Goal: Task Accomplishment & Management: Use online tool/utility

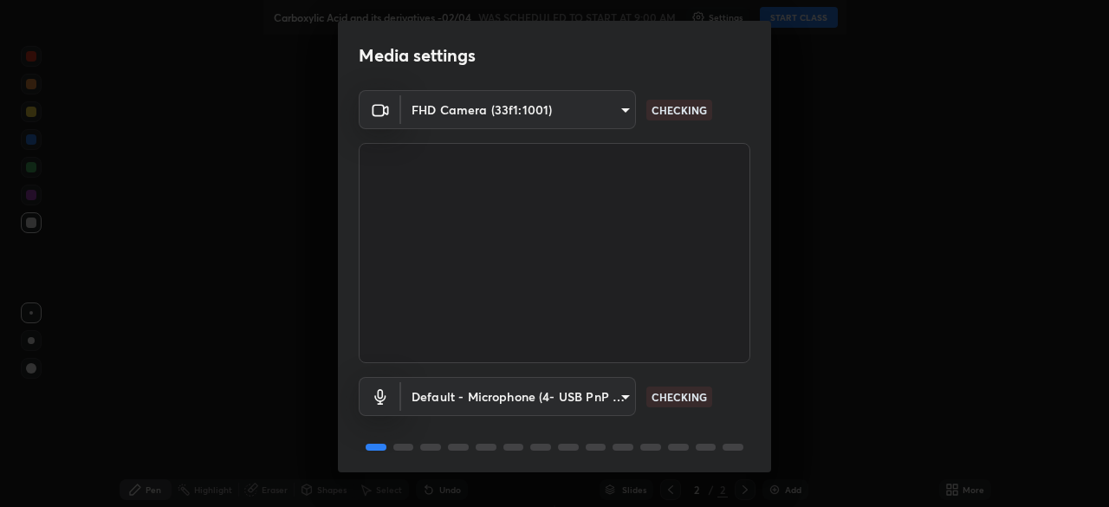
scroll to position [62, 0]
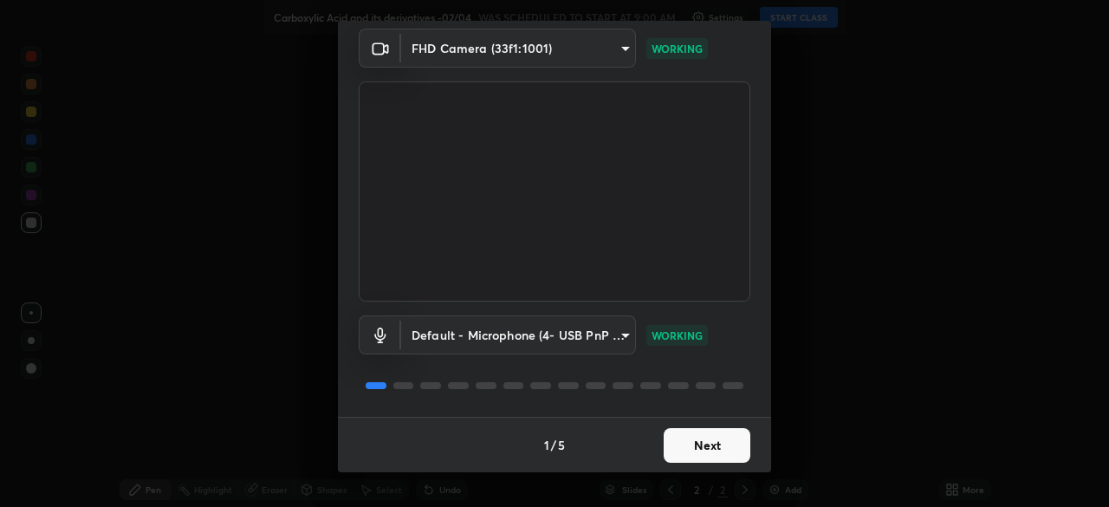
click at [710, 442] on button "Next" at bounding box center [707, 445] width 87 height 35
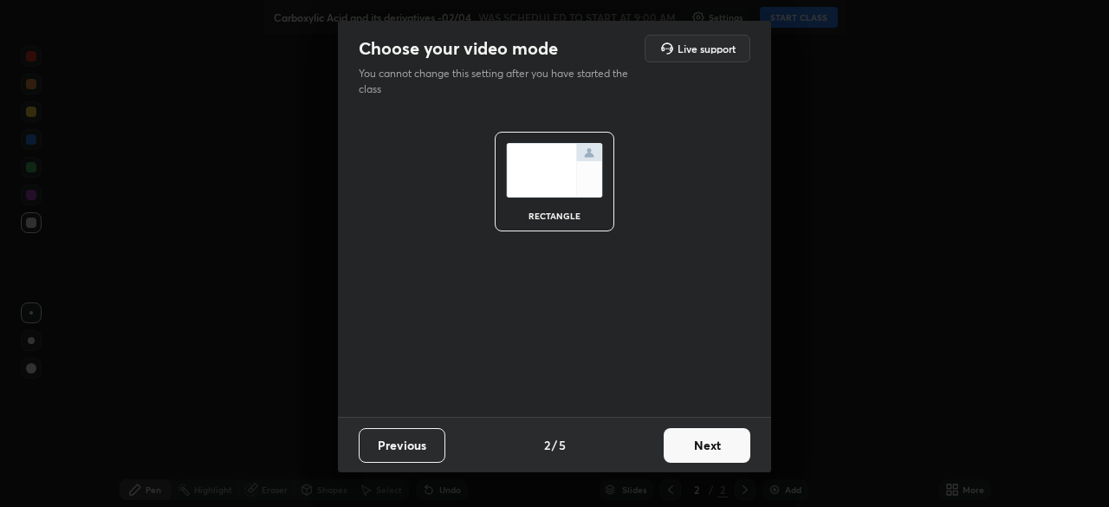
scroll to position [0, 0]
click at [715, 447] on button "Next" at bounding box center [707, 445] width 87 height 35
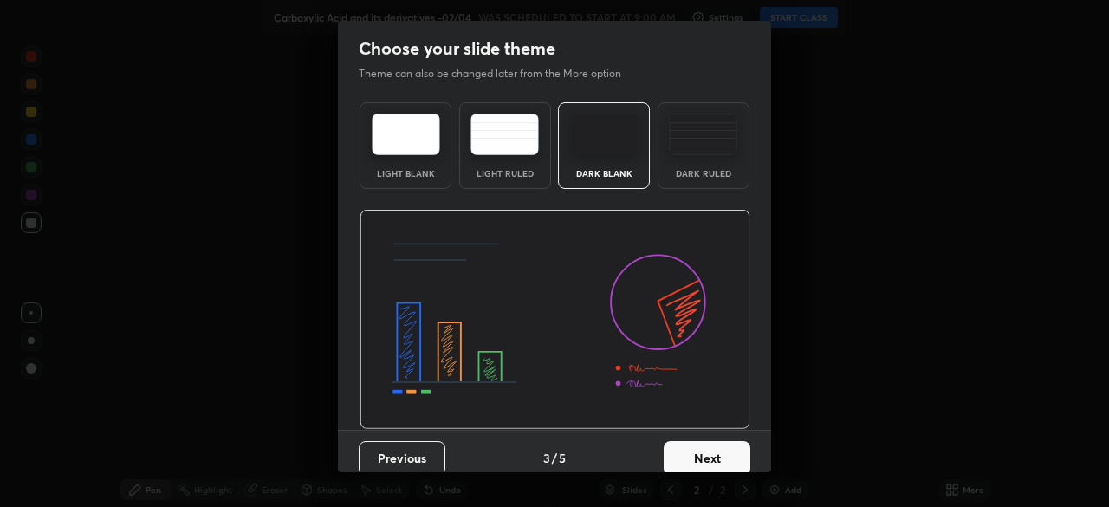
click at [725, 450] on button "Next" at bounding box center [707, 458] width 87 height 35
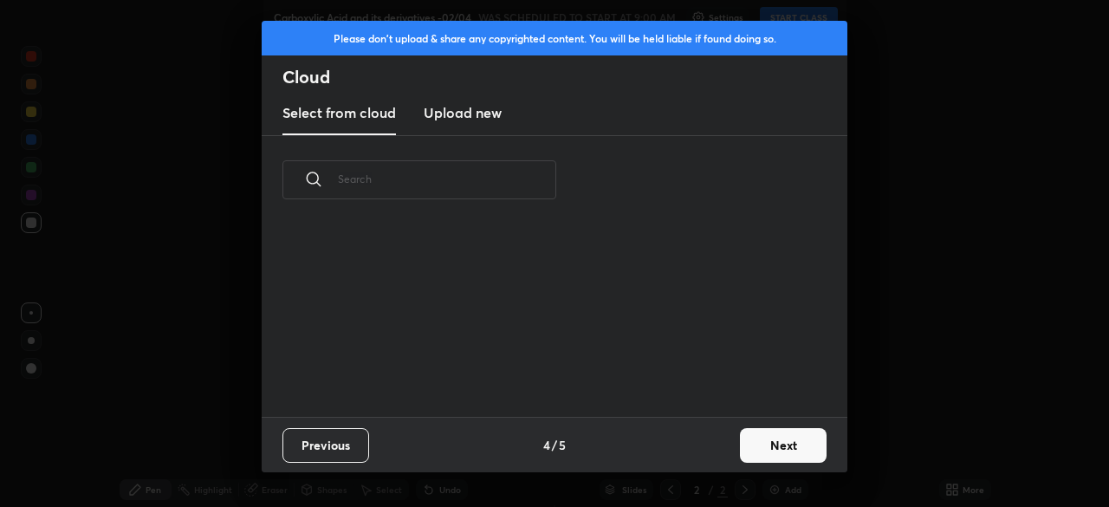
click at [790, 437] on button "Next" at bounding box center [783, 445] width 87 height 35
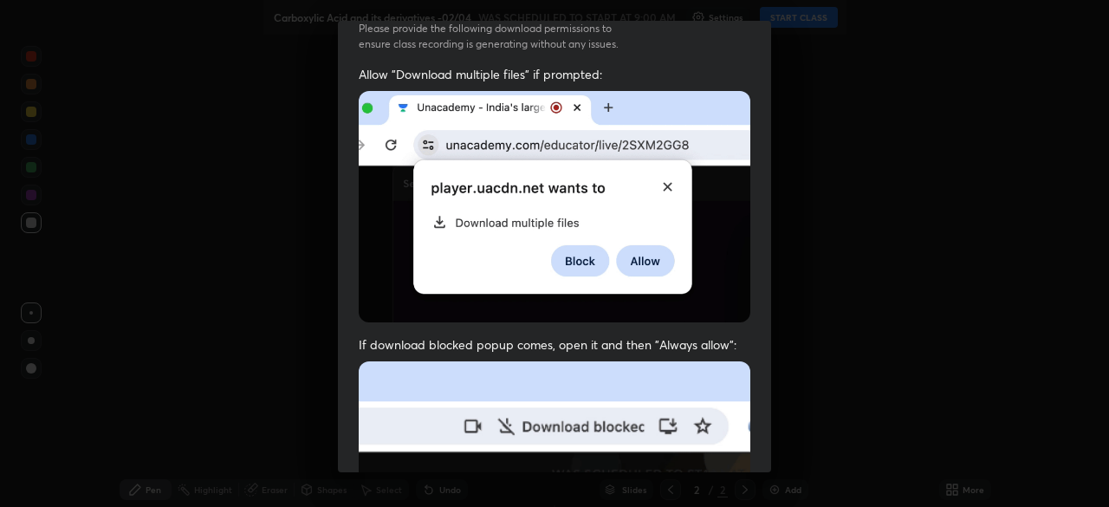
scroll to position [415, 0]
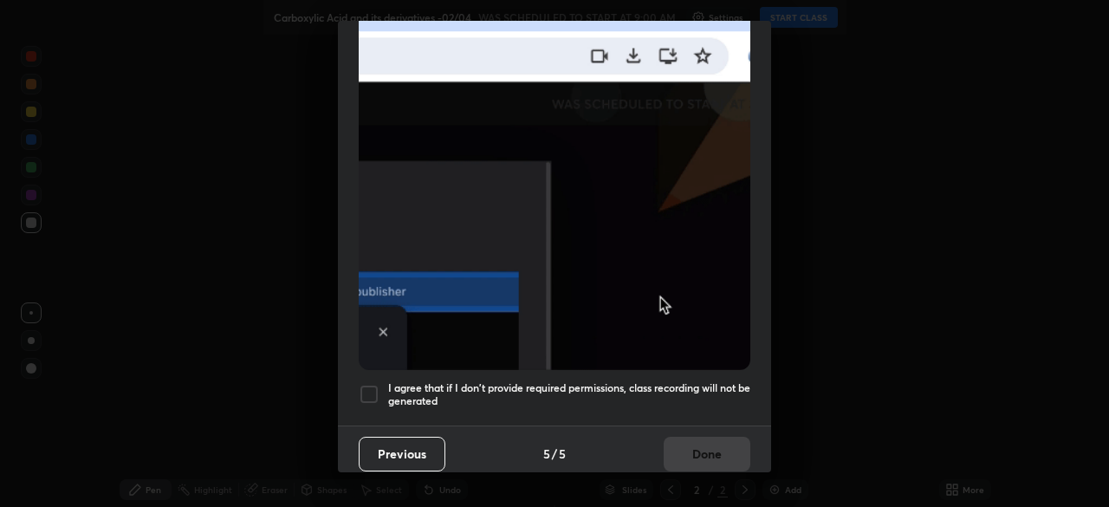
click at [371, 389] on div at bounding box center [369, 394] width 21 height 21
click at [705, 447] on button "Done" at bounding box center [707, 454] width 87 height 35
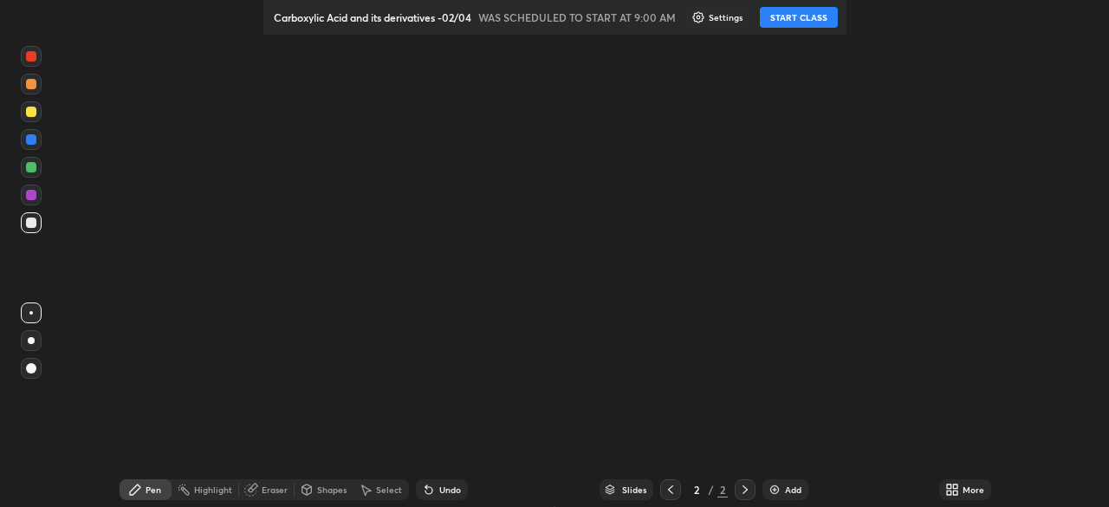
click at [963, 486] on div "More" at bounding box center [974, 489] width 22 height 9
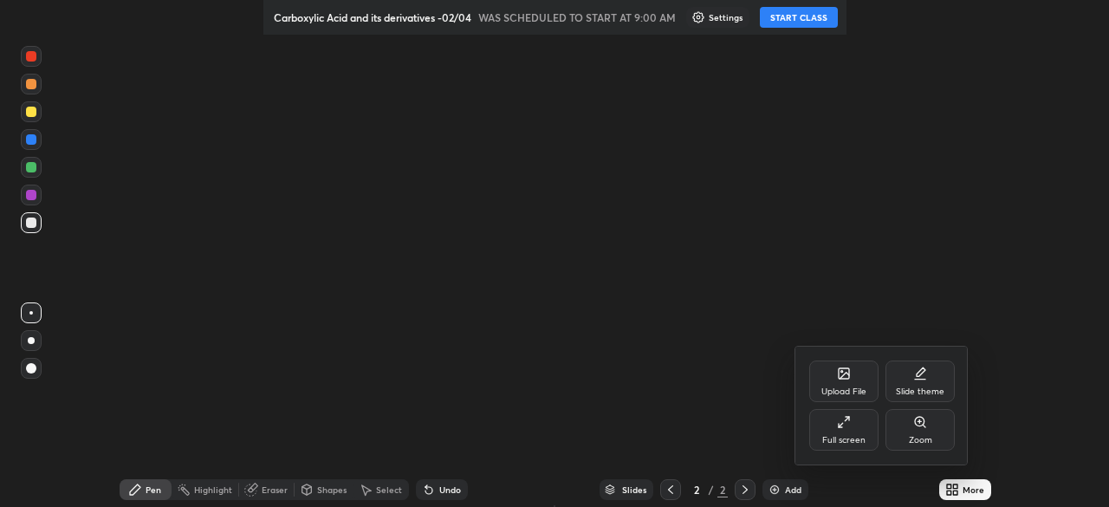
click at [846, 429] on div "Full screen" at bounding box center [843, 430] width 69 height 42
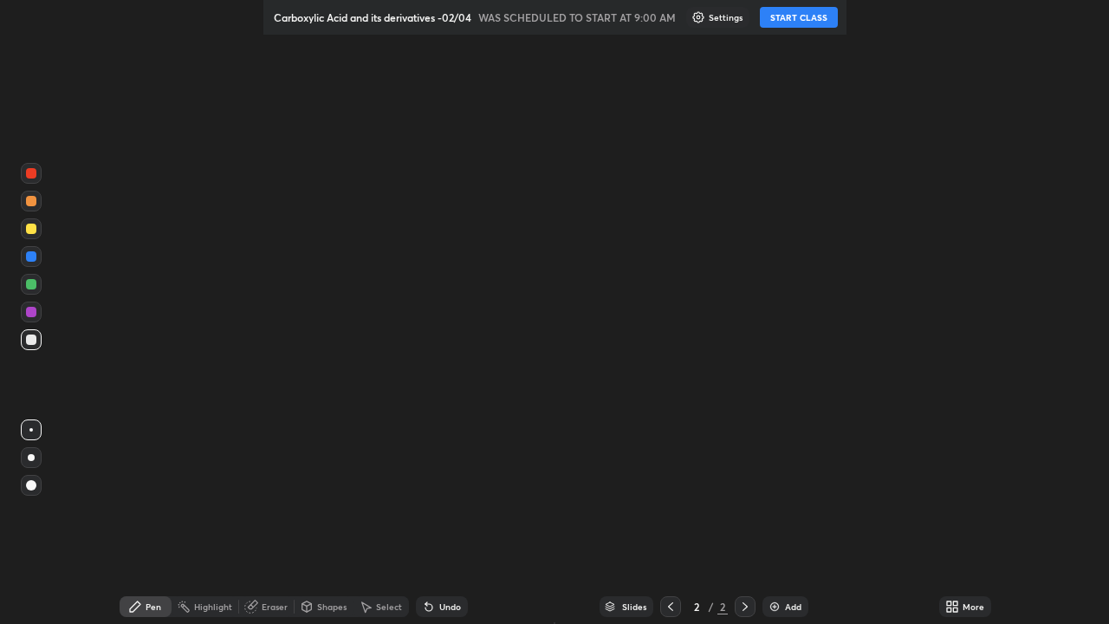
click at [802, 20] on button "START CLASS" at bounding box center [799, 17] width 78 height 21
click at [963, 506] on div "More" at bounding box center [974, 606] width 22 height 9
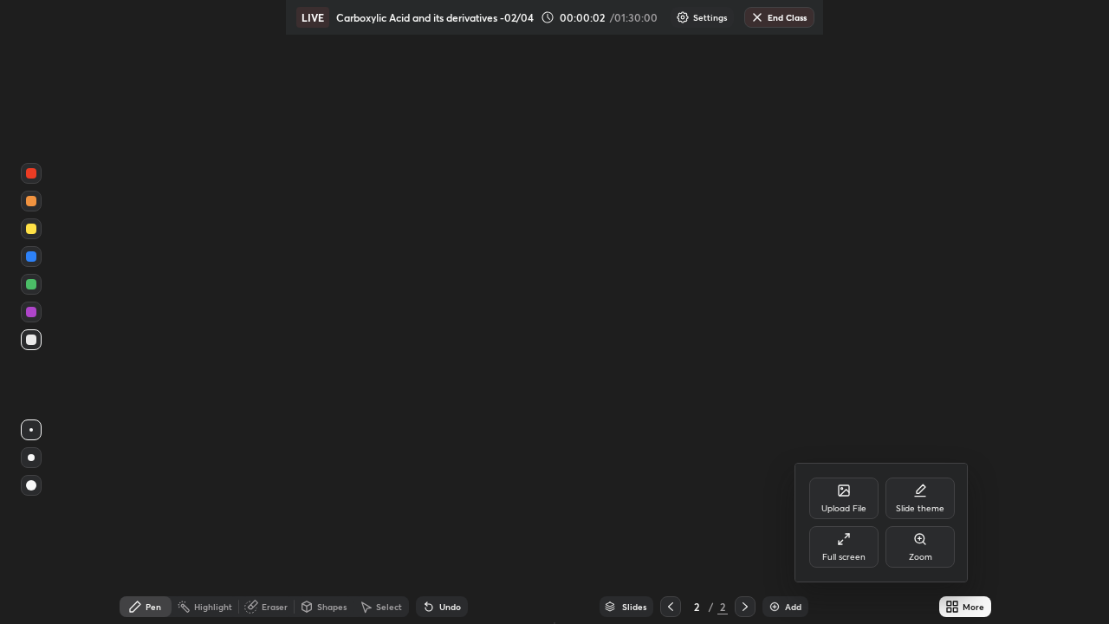
click at [844, 506] on div "Full screen" at bounding box center [843, 557] width 43 height 9
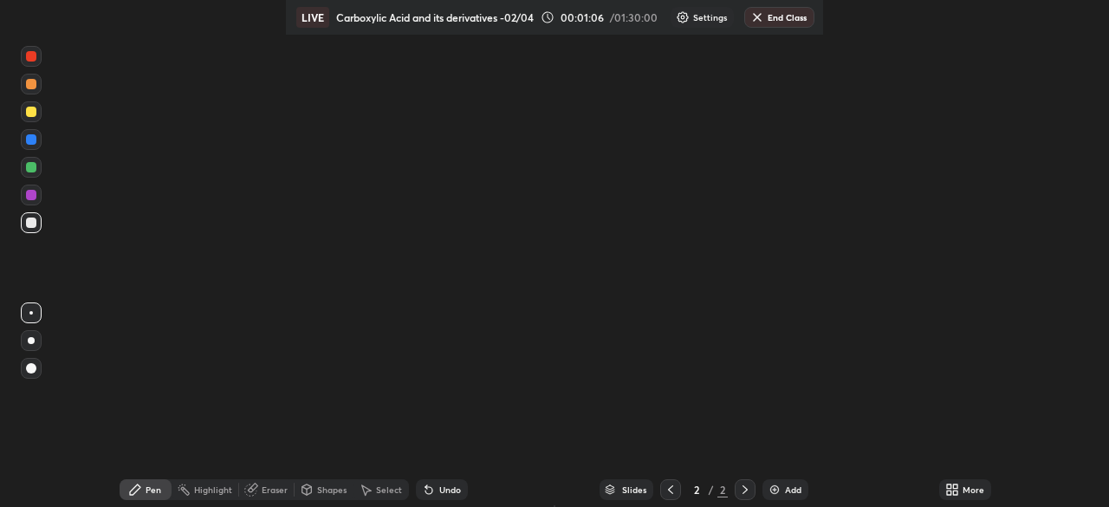
click at [945, 482] on div "More" at bounding box center [965, 489] width 52 height 21
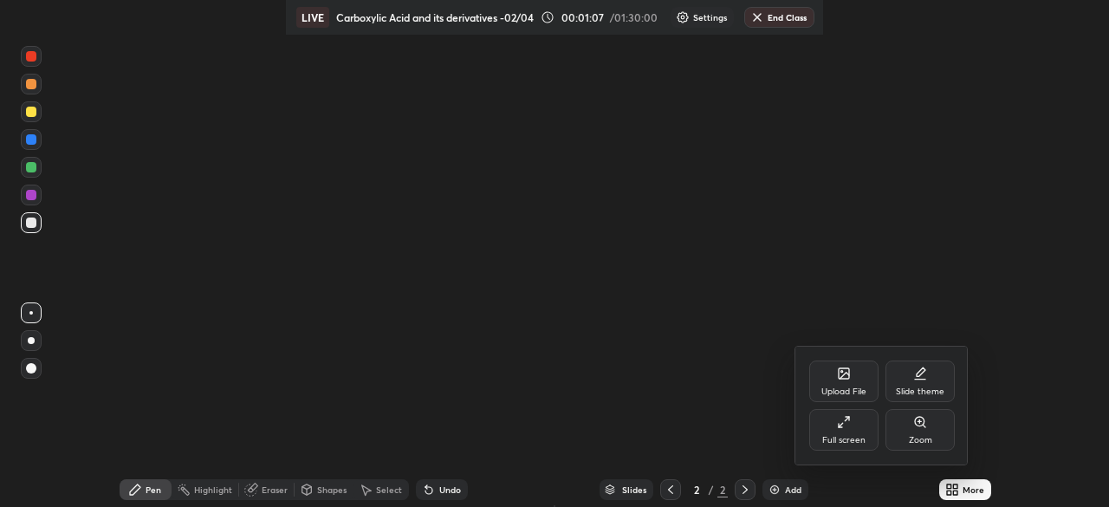
click at [839, 385] on div "Upload File" at bounding box center [843, 381] width 69 height 42
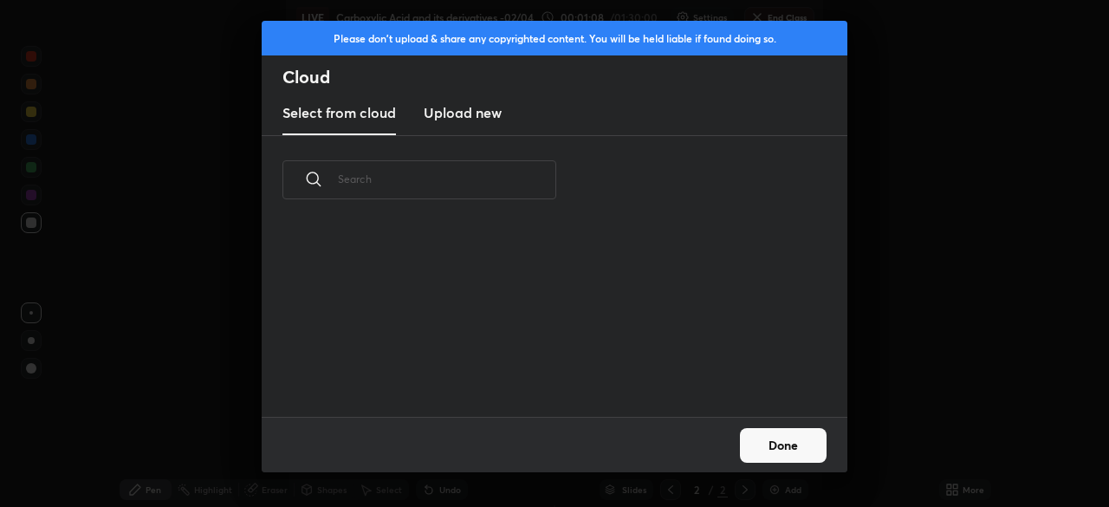
scroll to position [192, 556]
click at [472, 112] on h3 "Upload new" at bounding box center [463, 112] width 78 height 21
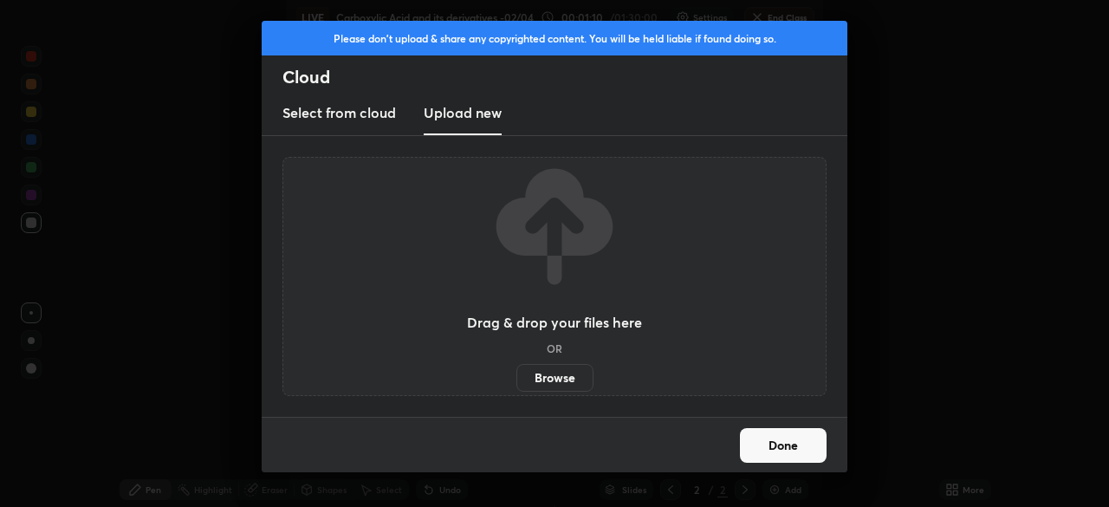
click at [558, 382] on label "Browse" at bounding box center [554, 378] width 77 height 28
click at [516, 382] on input "Browse" at bounding box center [516, 378] width 0 height 28
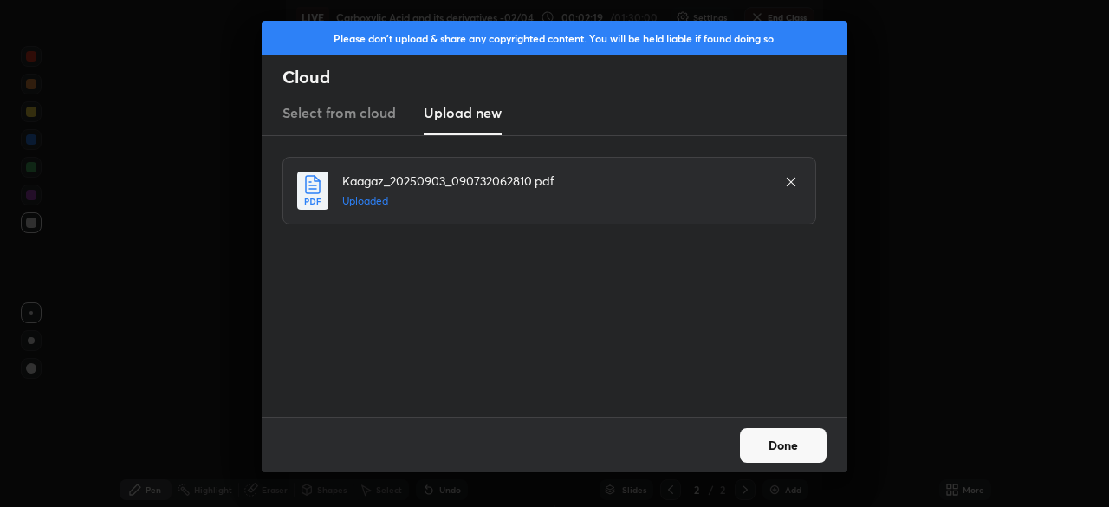
click at [784, 446] on button "Done" at bounding box center [783, 445] width 87 height 35
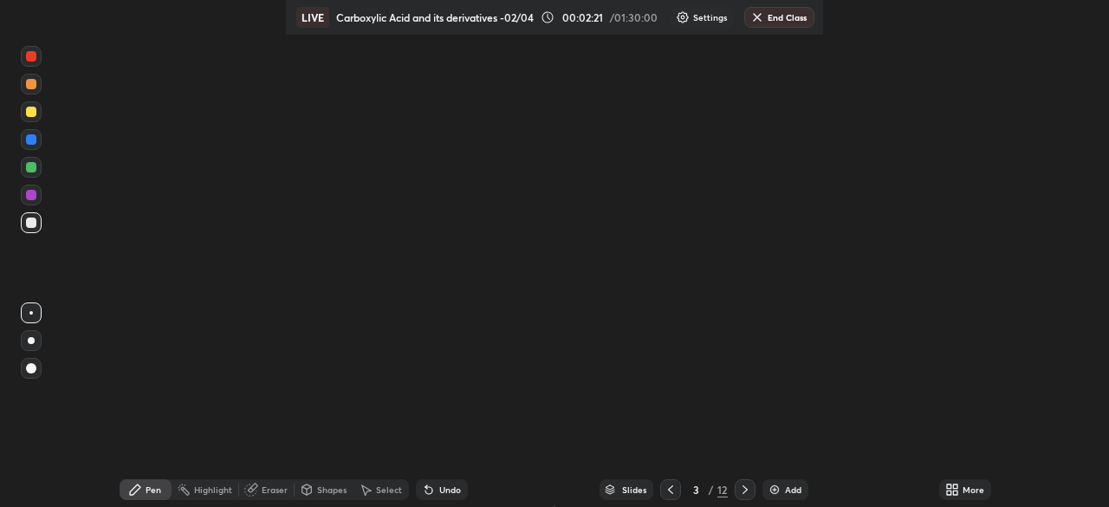
click at [743, 483] on icon at bounding box center [745, 490] width 14 height 14
click at [743, 487] on icon at bounding box center [745, 489] width 5 height 9
click at [743, 490] on icon at bounding box center [745, 490] width 14 height 14
click at [742, 488] on icon at bounding box center [745, 490] width 14 height 14
click at [743, 490] on icon at bounding box center [745, 490] width 14 height 14
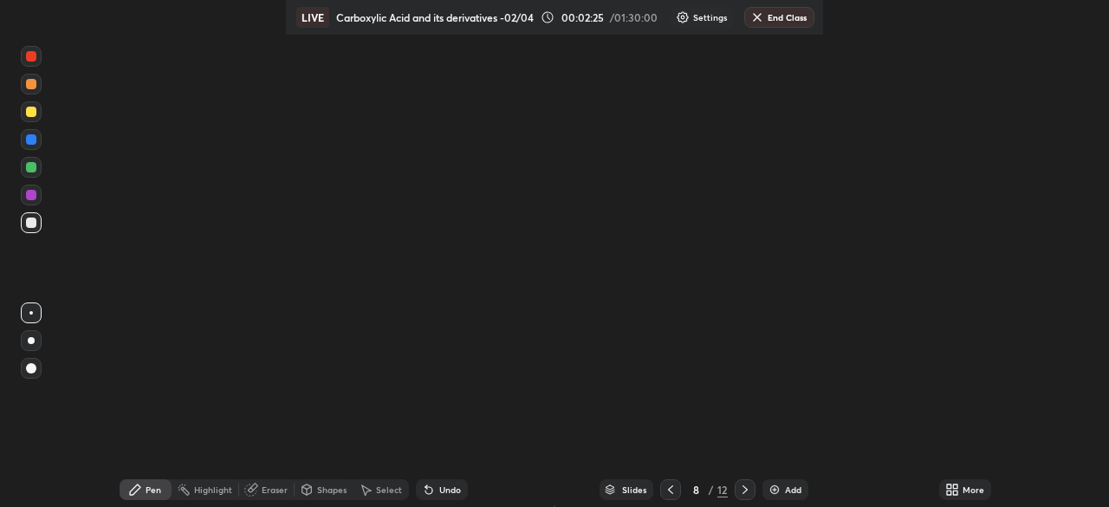
click at [741, 489] on icon at bounding box center [745, 490] width 14 height 14
click at [742, 488] on icon at bounding box center [745, 490] width 14 height 14
click at [669, 490] on icon at bounding box center [671, 490] width 14 height 14
click at [670, 490] on icon at bounding box center [671, 490] width 14 height 14
click at [669, 490] on icon at bounding box center [671, 490] width 14 height 14
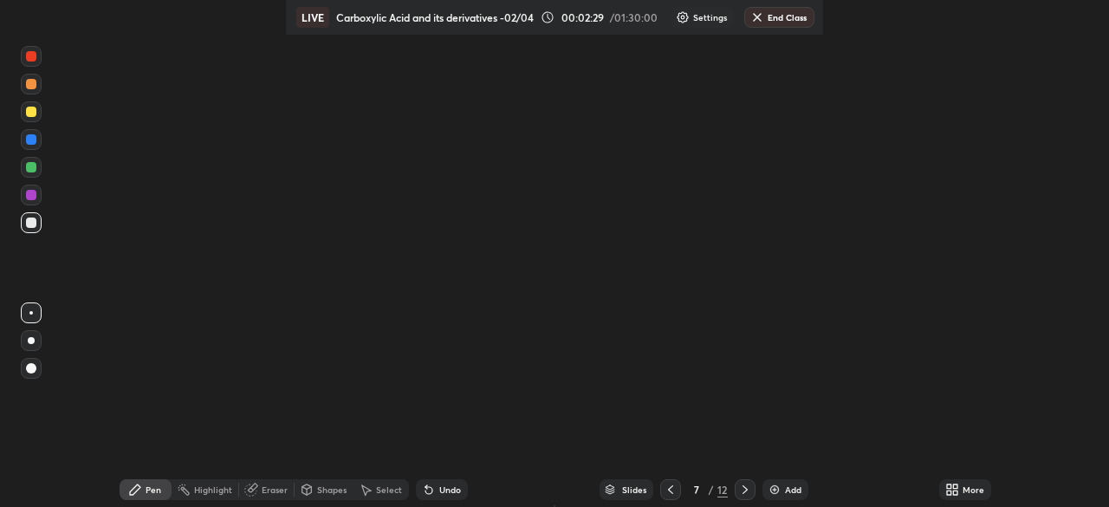
click at [743, 493] on icon at bounding box center [745, 490] width 14 height 14
click at [743, 490] on icon at bounding box center [745, 490] width 14 height 14
click at [743, 493] on icon at bounding box center [745, 490] width 14 height 14
click at [744, 491] on icon at bounding box center [745, 490] width 14 height 14
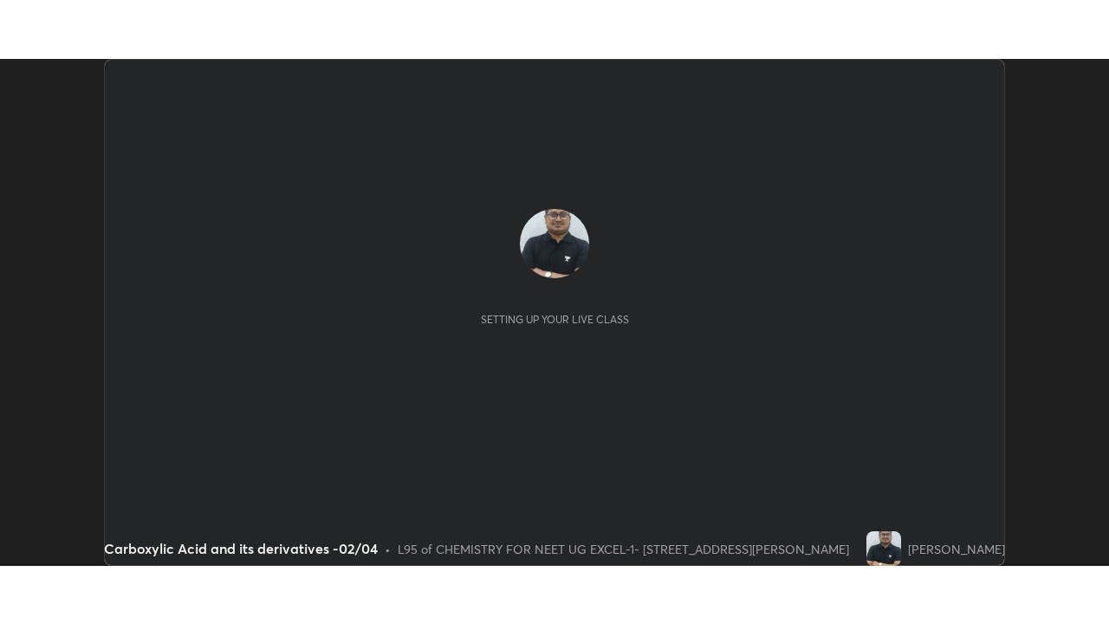
scroll to position [507, 1108]
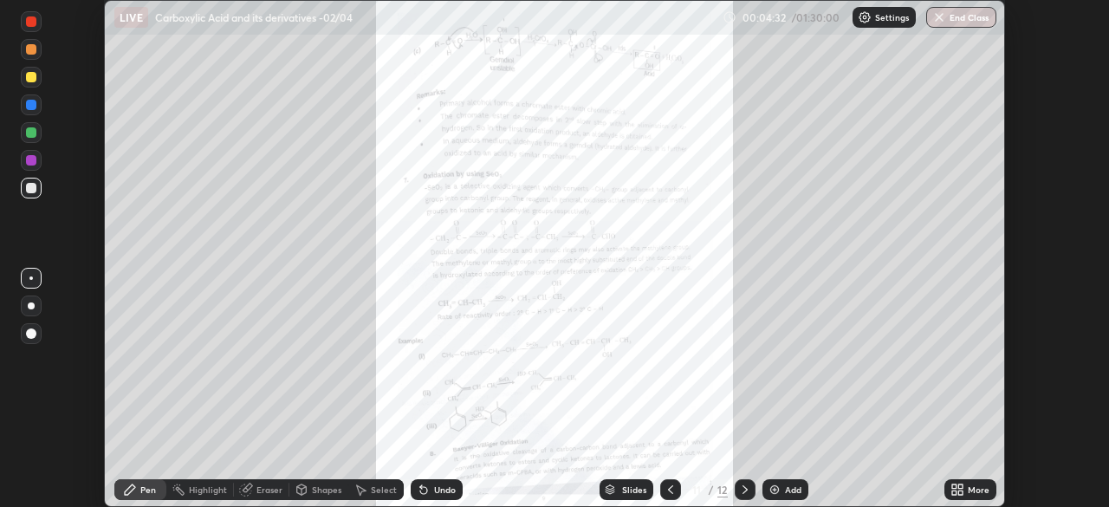
click at [967, 489] on div "More" at bounding box center [971, 489] width 52 height 21
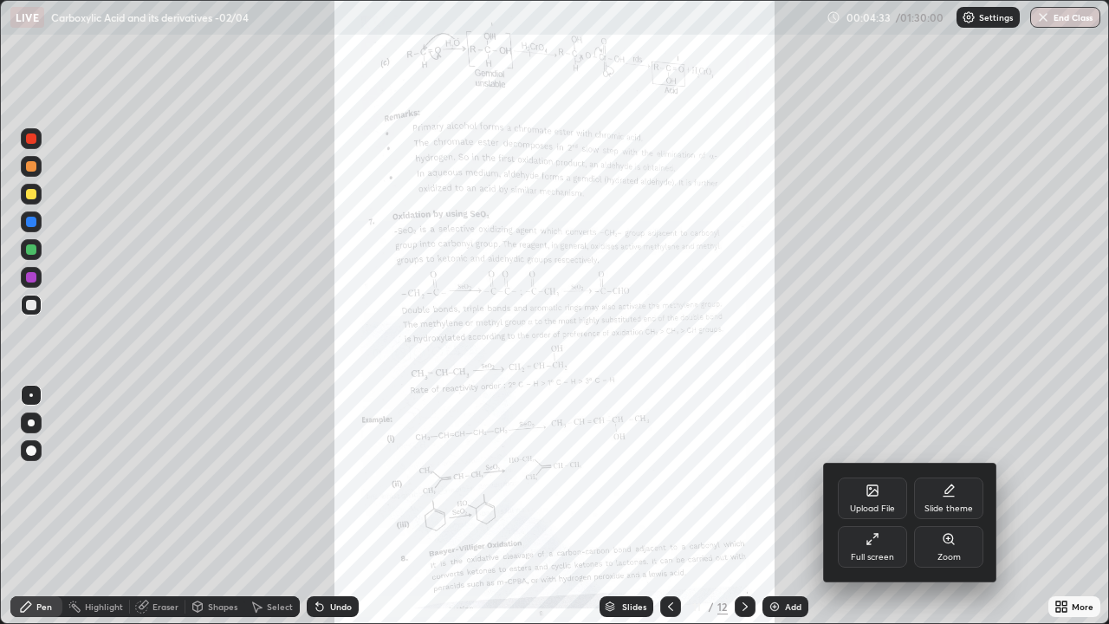
scroll to position [624, 1109]
click at [874, 506] on div "Upload File" at bounding box center [872, 508] width 45 height 9
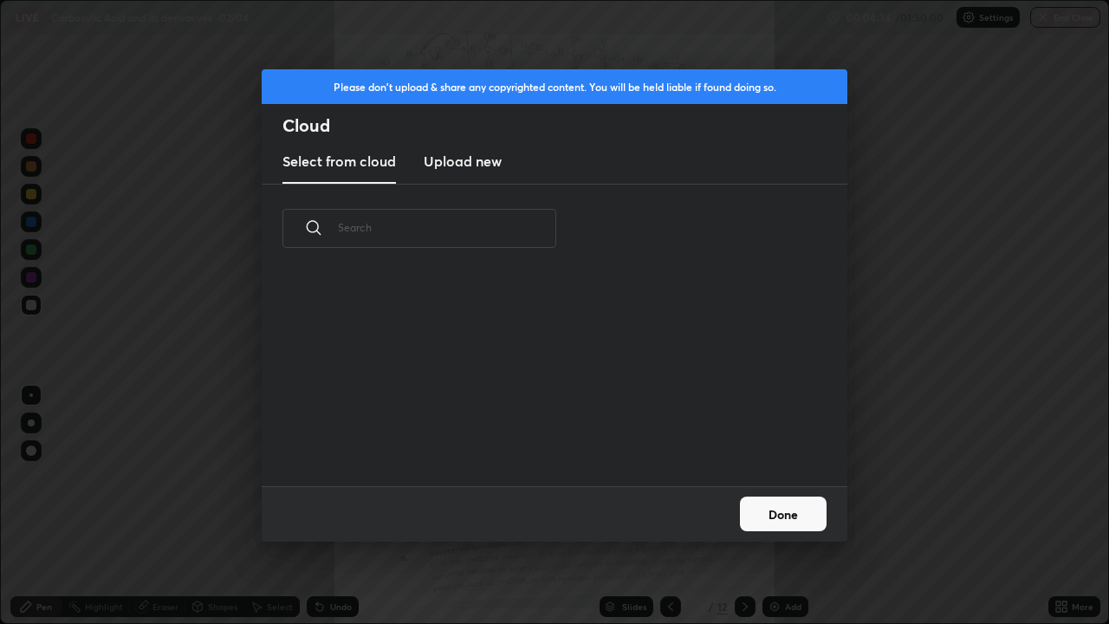
scroll to position [213, 556]
click at [796, 506] on button "Done" at bounding box center [783, 514] width 87 height 35
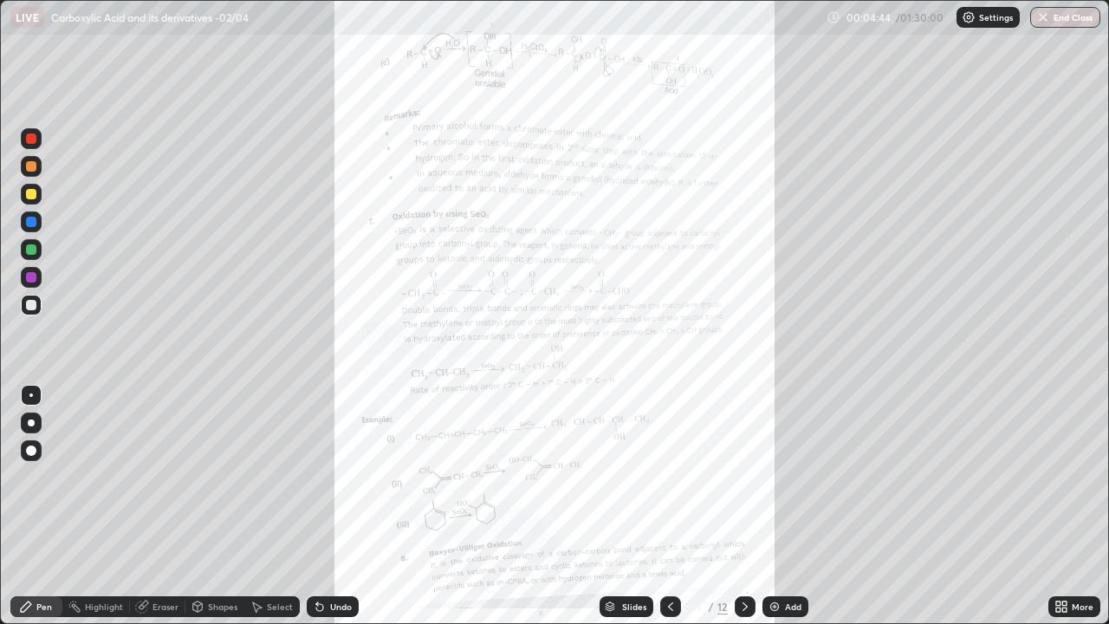
click at [665, 506] on icon at bounding box center [671, 607] width 14 height 14
click at [669, 506] on icon at bounding box center [671, 607] width 14 height 14
click at [667, 506] on div at bounding box center [670, 606] width 21 height 21
click at [668, 506] on div at bounding box center [670, 606] width 21 height 21
click at [669, 506] on icon at bounding box center [671, 607] width 14 height 14
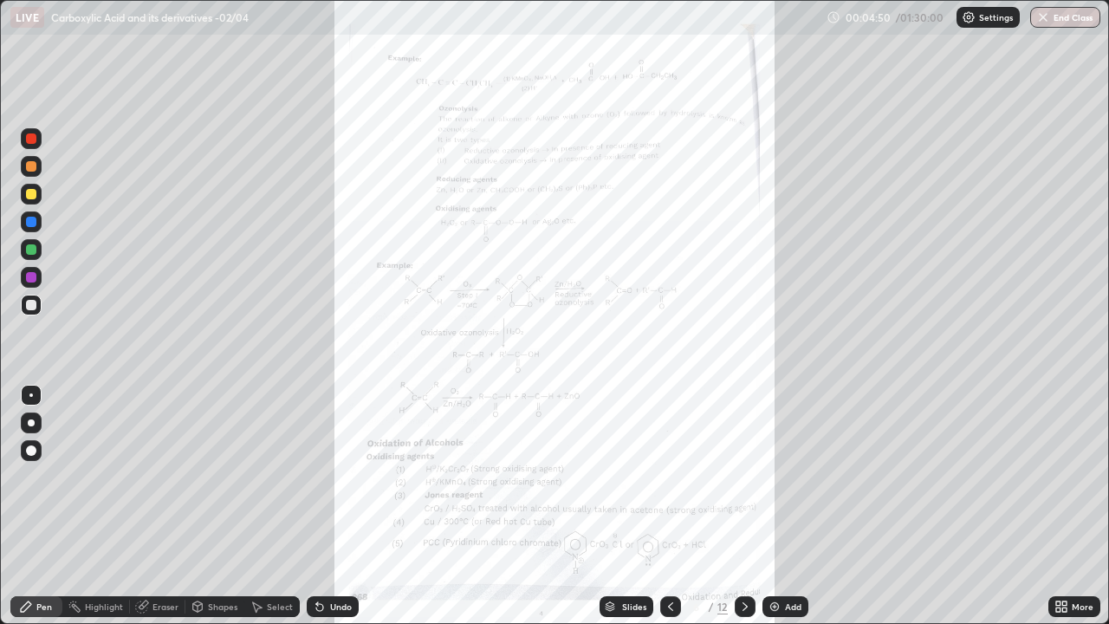
click at [664, 506] on icon at bounding box center [671, 607] width 14 height 14
click at [666, 506] on icon at bounding box center [671, 607] width 14 height 14
click at [739, 506] on div at bounding box center [745, 606] width 21 height 21
click at [743, 506] on icon at bounding box center [745, 607] width 14 height 14
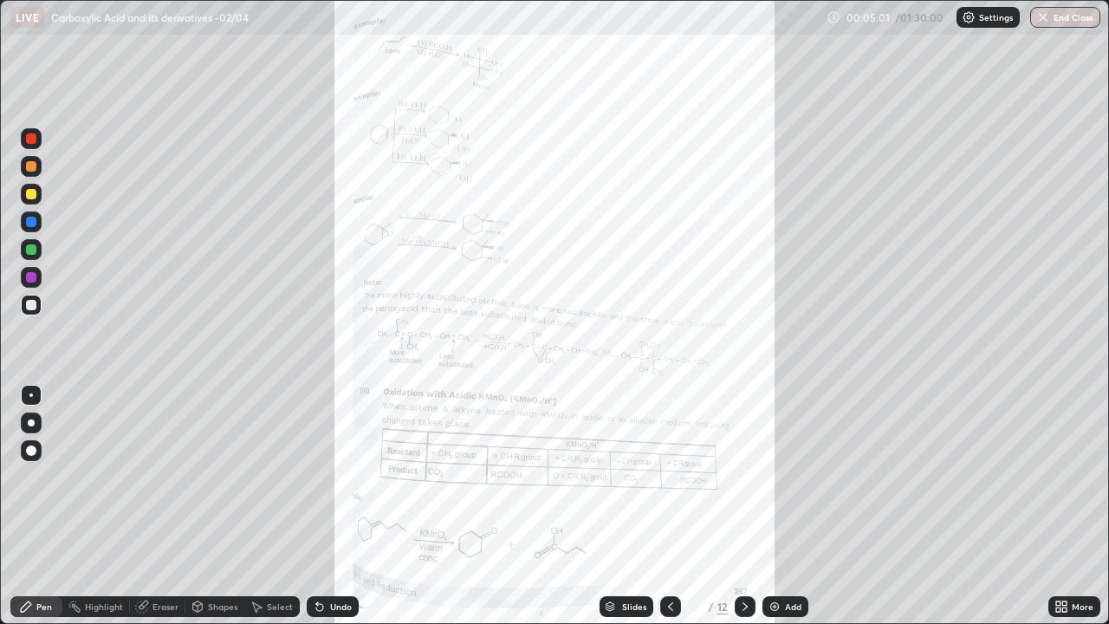
click at [742, 506] on div at bounding box center [745, 606] width 21 height 21
click at [743, 506] on icon at bounding box center [745, 607] width 14 height 14
click at [745, 506] on icon at bounding box center [745, 607] width 14 height 14
click at [745, 506] on div at bounding box center [745, 606] width 21 height 21
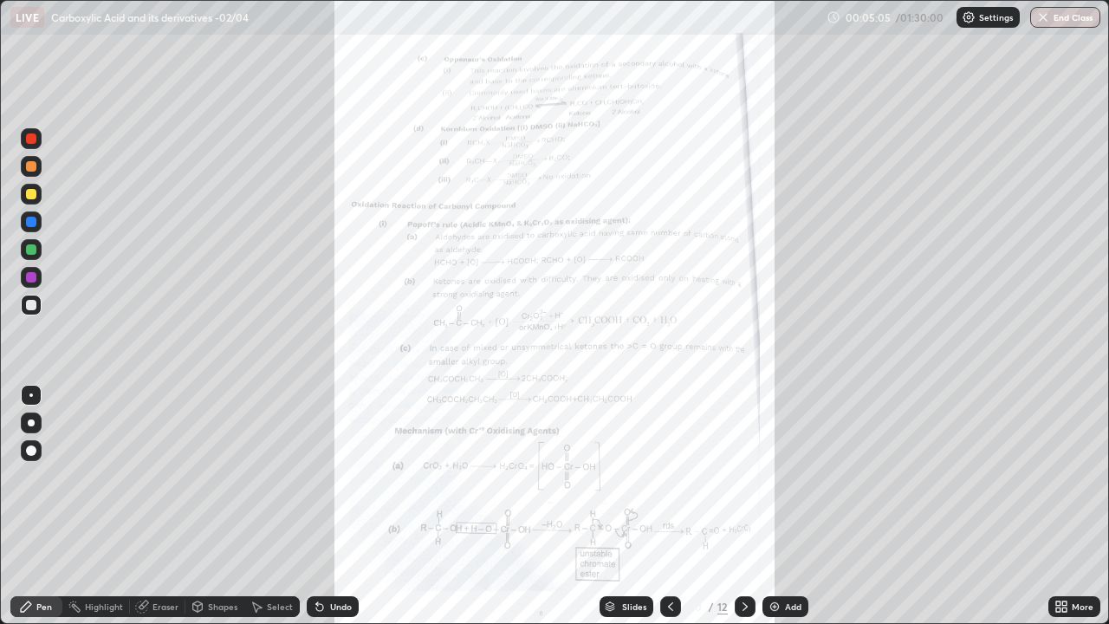
click at [744, 506] on icon at bounding box center [745, 607] width 14 height 14
click at [743, 506] on icon at bounding box center [745, 606] width 5 height 9
click at [746, 506] on icon at bounding box center [745, 607] width 14 height 14
click at [743, 506] on icon at bounding box center [745, 607] width 14 height 14
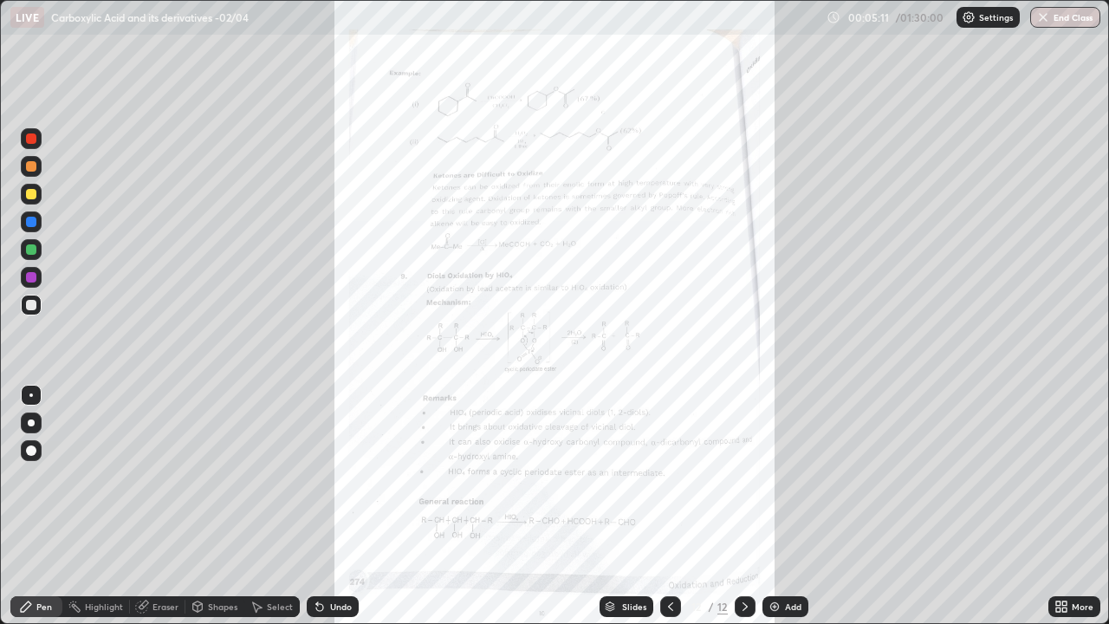
click at [788, 506] on div "Add" at bounding box center [793, 606] width 16 height 9
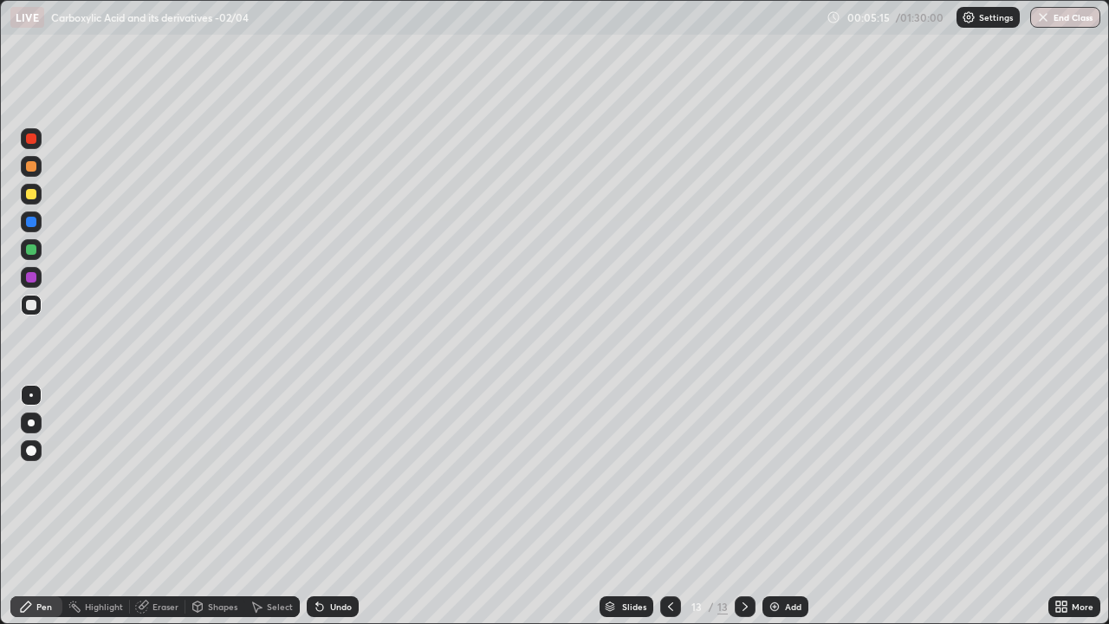
click at [32, 169] on div at bounding box center [31, 166] width 10 height 10
click at [31, 423] on div at bounding box center [31, 422] width 7 height 7
click at [37, 303] on div at bounding box center [31, 305] width 21 height 21
click at [37, 229] on div at bounding box center [31, 221] width 21 height 21
click at [33, 196] on div at bounding box center [31, 194] width 10 height 10
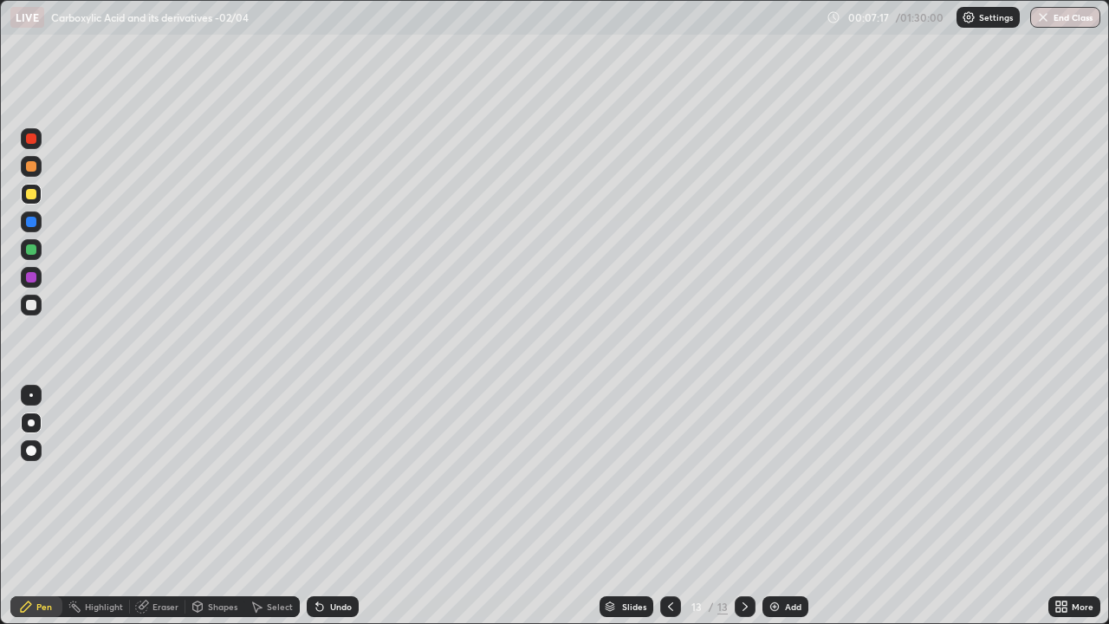
click at [32, 305] on div at bounding box center [31, 305] width 10 height 10
click at [34, 251] on div at bounding box center [31, 249] width 10 height 10
click at [39, 311] on div at bounding box center [31, 305] width 21 height 21
click at [34, 226] on div at bounding box center [31, 222] width 10 height 10
click at [34, 308] on div at bounding box center [31, 305] width 10 height 10
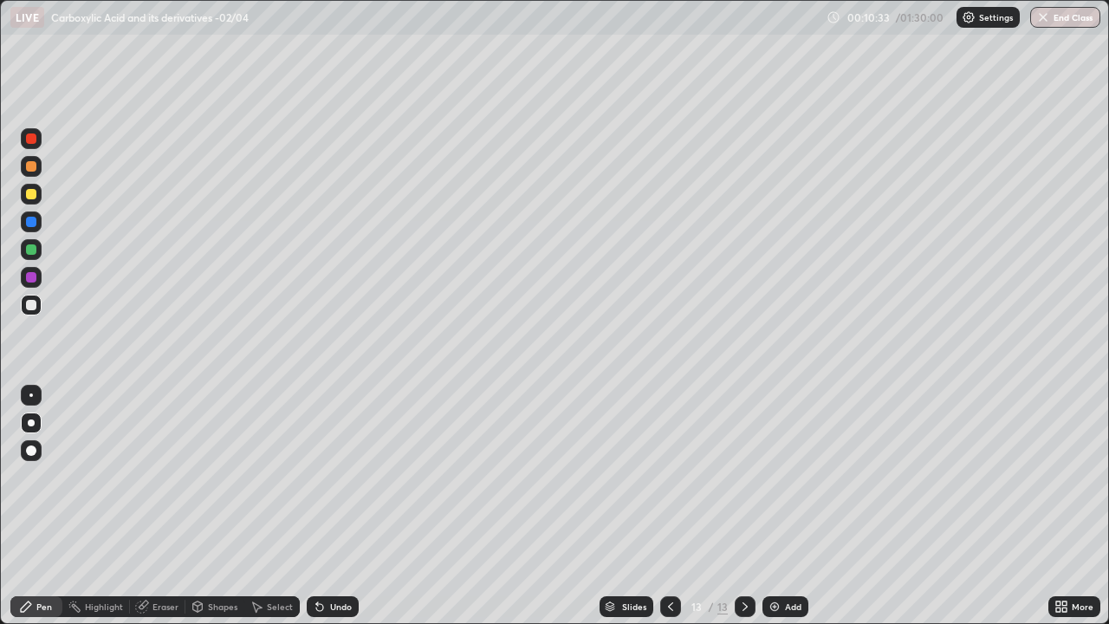
click at [35, 198] on div at bounding box center [31, 194] width 10 height 10
click at [32, 305] on div at bounding box center [31, 305] width 10 height 10
click at [36, 305] on div at bounding box center [31, 305] width 10 height 10
click at [786, 506] on div "Add" at bounding box center [793, 606] width 16 height 9
click at [32, 194] on div at bounding box center [31, 194] width 10 height 10
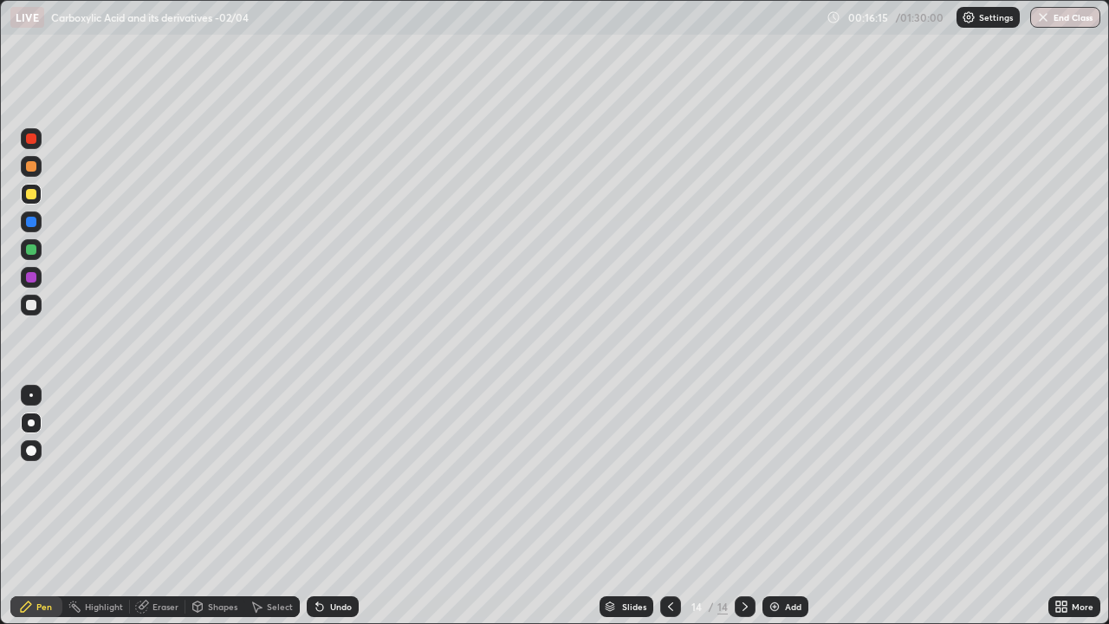
click at [37, 306] on div at bounding box center [31, 305] width 21 height 21
click at [345, 506] on div "Undo" at bounding box center [333, 606] width 52 height 21
click at [350, 506] on div "Undo" at bounding box center [333, 606] width 52 height 21
click at [34, 222] on div at bounding box center [31, 222] width 10 height 10
click at [32, 306] on div at bounding box center [31, 305] width 10 height 10
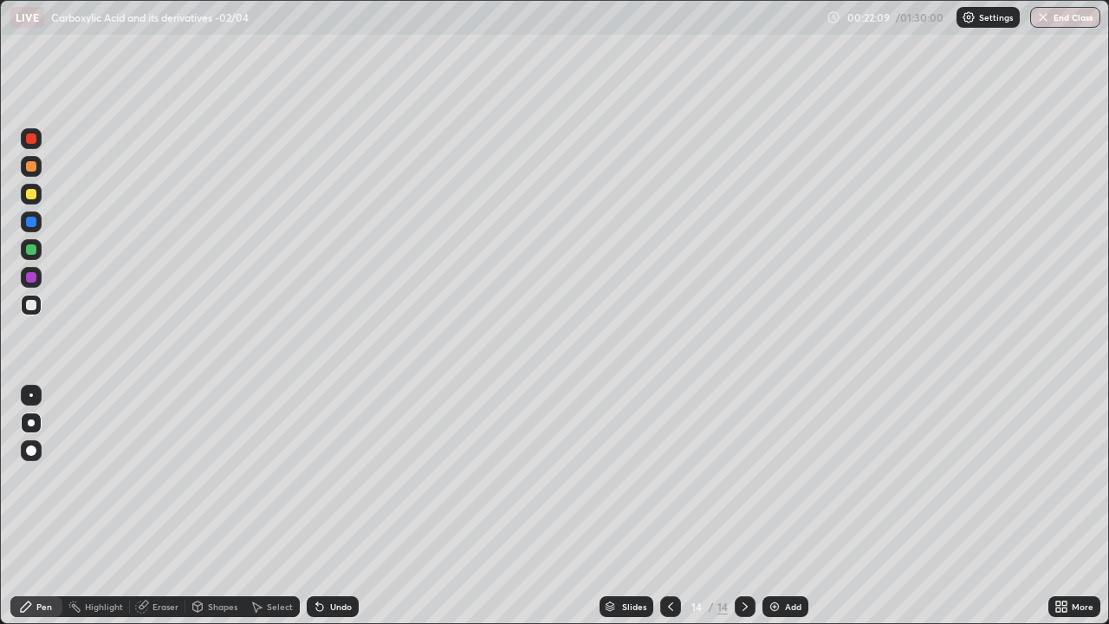
click at [775, 506] on img at bounding box center [775, 607] width 14 height 14
click at [41, 312] on div at bounding box center [31, 305] width 21 height 28
click at [36, 195] on div at bounding box center [31, 194] width 10 height 10
click at [36, 308] on div at bounding box center [31, 305] width 10 height 10
click at [38, 224] on div at bounding box center [31, 221] width 21 height 21
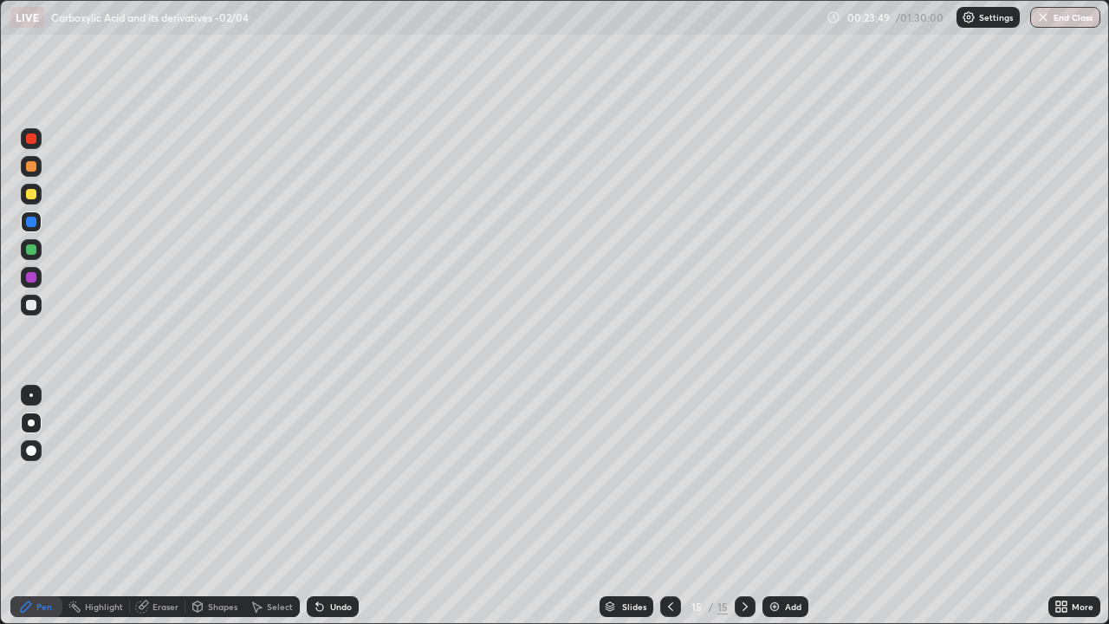
click at [31, 307] on div at bounding box center [31, 305] width 10 height 10
click at [35, 221] on div at bounding box center [31, 222] width 10 height 10
click at [35, 306] on div at bounding box center [31, 305] width 10 height 10
click at [33, 252] on div at bounding box center [31, 249] width 10 height 10
click at [39, 313] on div at bounding box center [31, 305] width 21 height 21
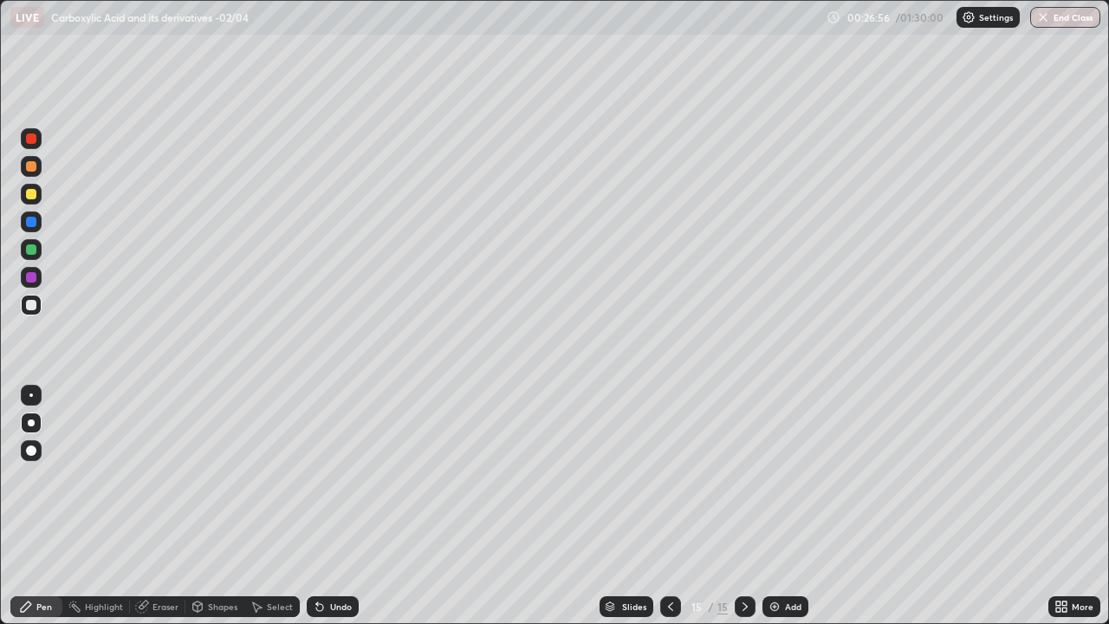
click at [160, 506] on div "Eraser" at bounding box center [166, 606] width 26 height 9
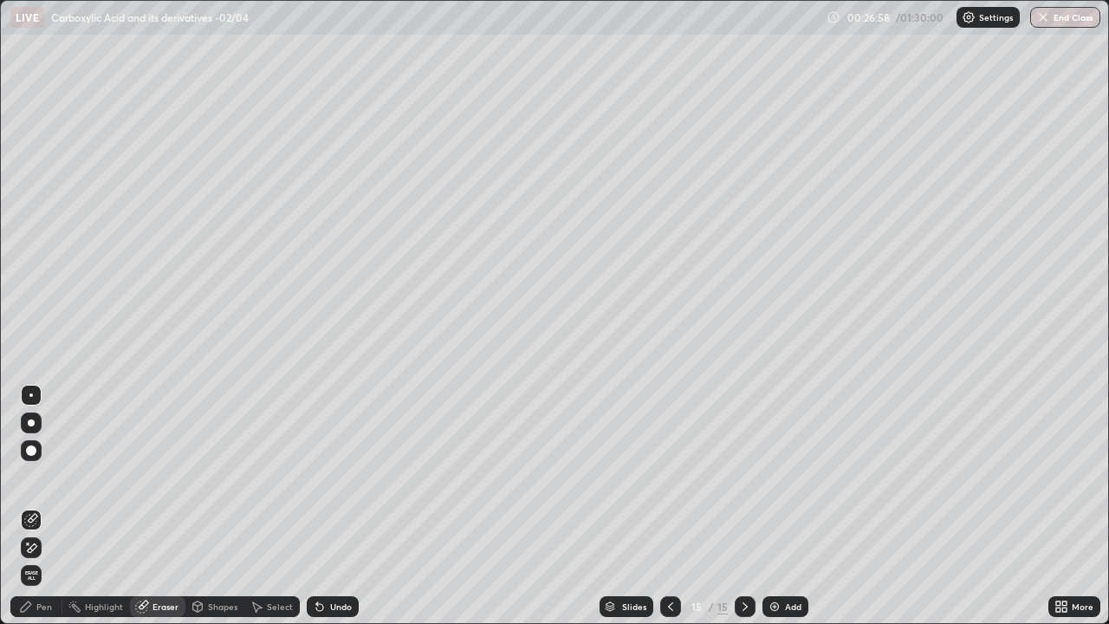
click at [47, 506] on div "Pen" at bounding box center [44, 606] width 16 height 9
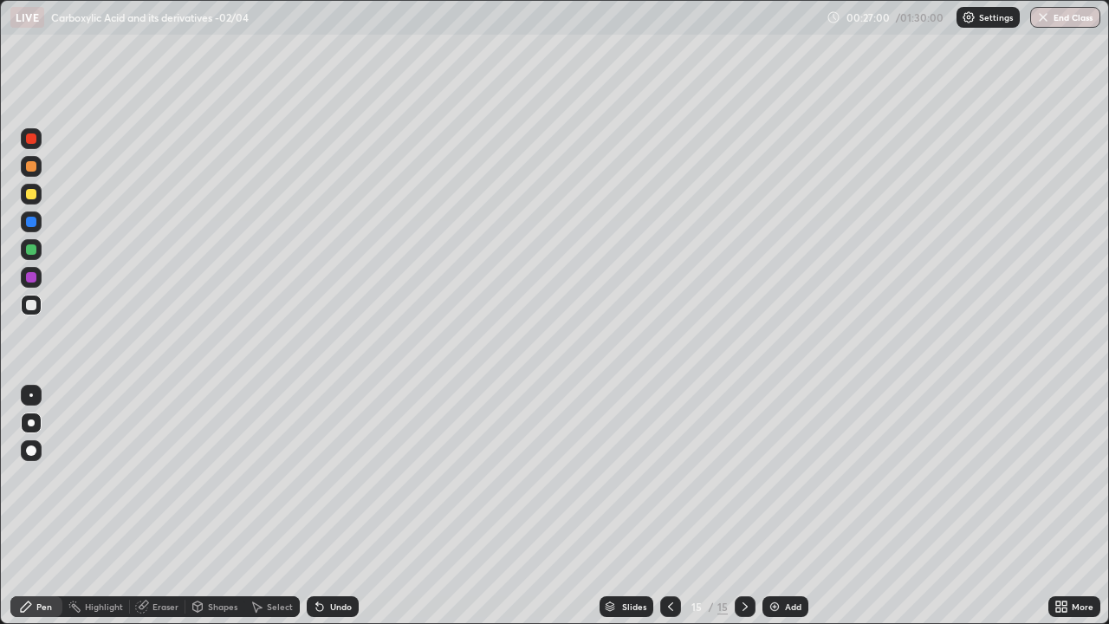
click at [32, 221] on div at bounding box center [31, 222] width 10 height 10
click at [778, 506] on div "Add" at bounding box center [786, 606] width 46 height 21
click at [32, 166] on div at bounding box center [31, 166] width 10 height 10
click at [34, 303] on div at bounding box center [31, 305] width 10 height 10
click at [166, 506] on div "Eraser" at bounding box center [166, 606] width 26 height 9
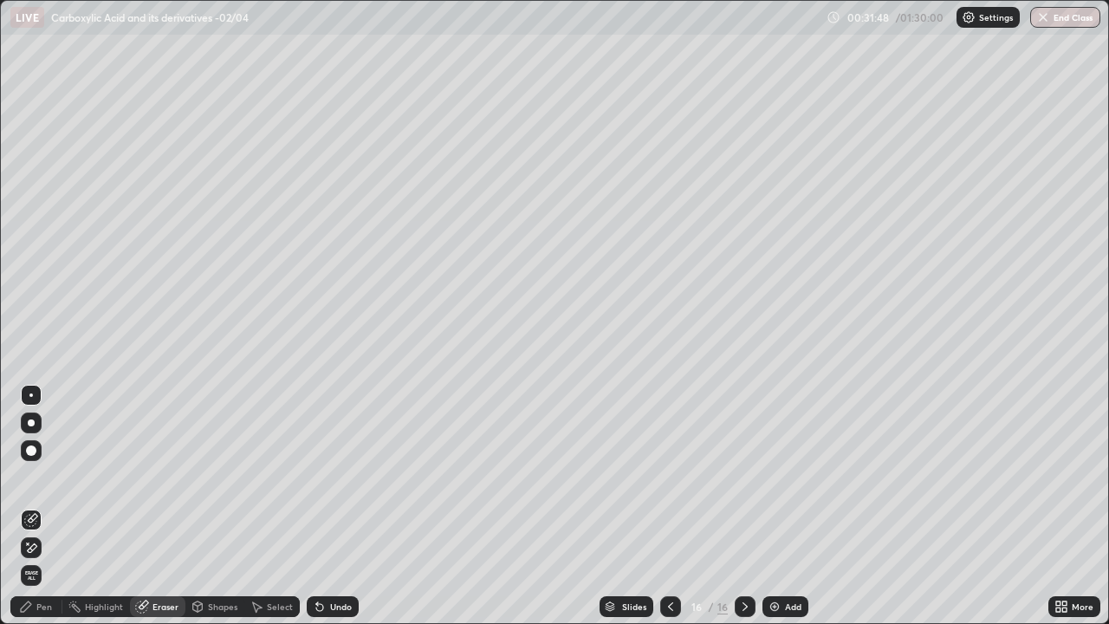
click at [47, 506] on div "Pen" at bounding box center [44, 606] width 16 height 9
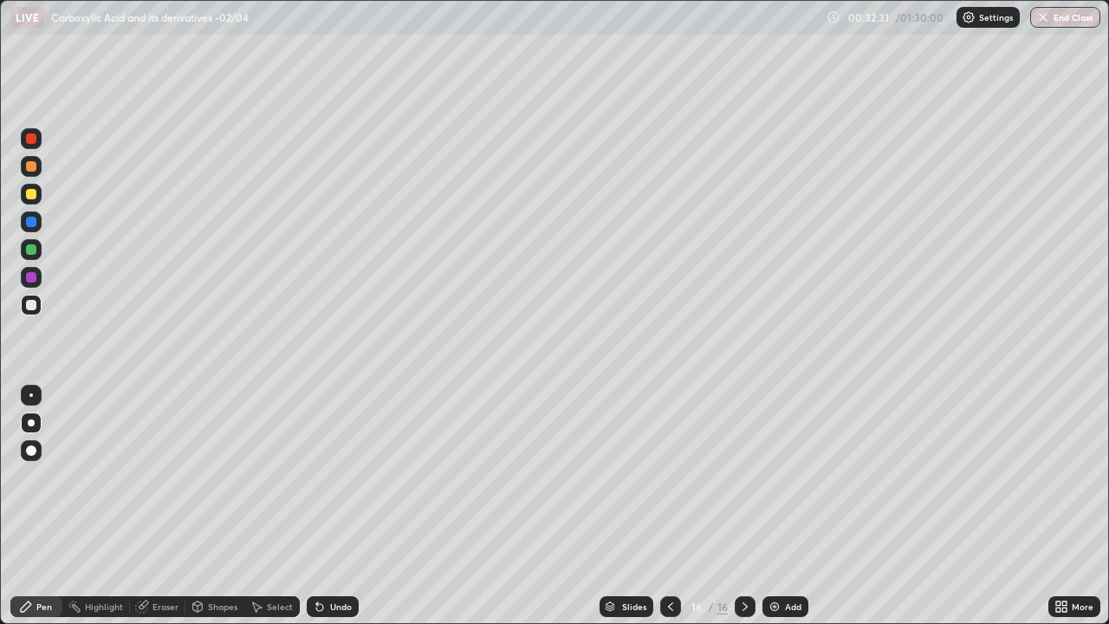
click at [157, 506] on div "Eraser" at bounding box center [166, 606] width 26 height 9
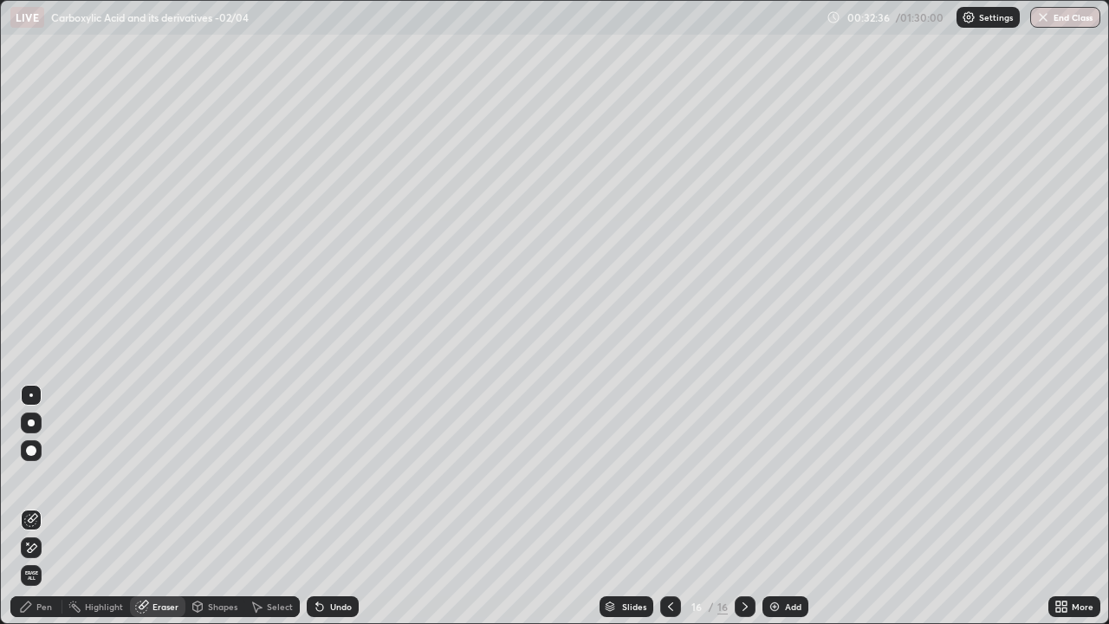
click at [52, 506] on div "Pen" at bounding box center [36, 606] width 52 height 21
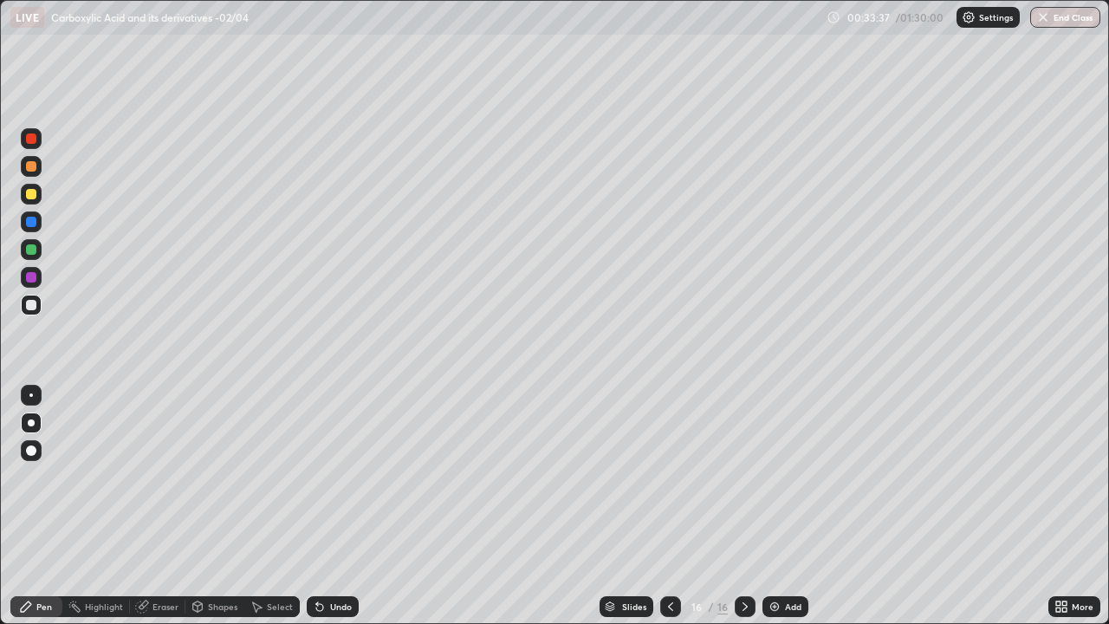
click at [33, 253] on div at bounding box center [31, 249] width 10 height 10
click at [33, 140] on div at bounding box center [31, 138] width 10 height 10
click at [779, 506] on img at bounding box center [775, 607] width 14 height 14
click at [34, 307] on div at bounding box center [31, 305] width 10 height 10
click at [341, 506] on div "Undo" at bounding box center [333, 606] width 52 height 21
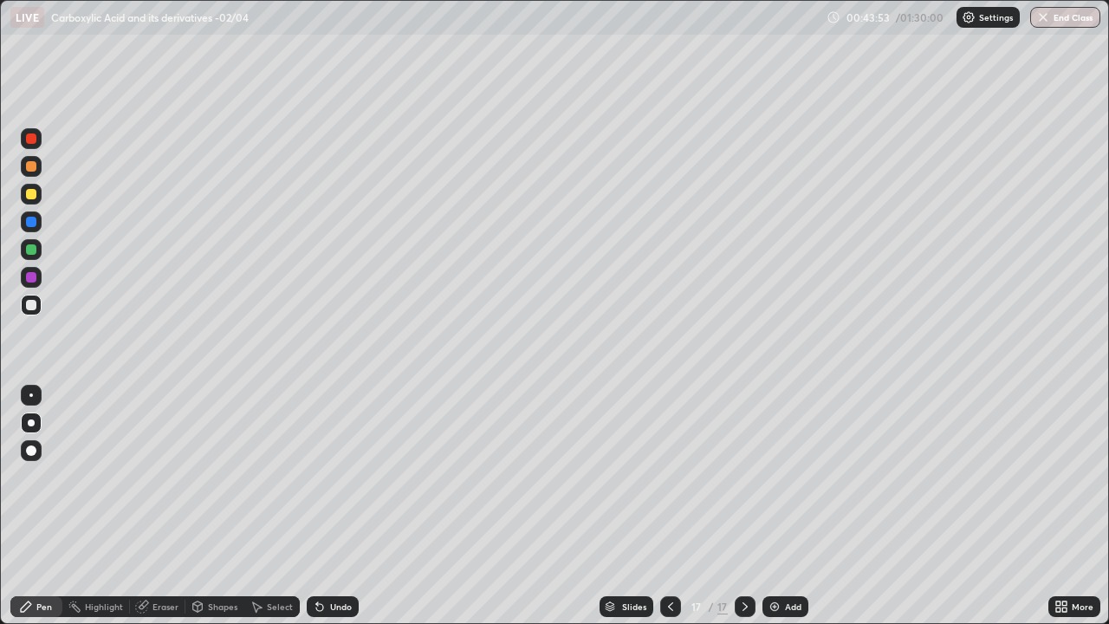
click at [780, 506] on img at bounding box center [775, 607] width 14 height 14
click at [36, 170] on div at bounding box center [31, 166] width 10 height 10
click at [30, 307] on div at bounding box center [31, 305] width 10 height 10
click at [35, 223] on div at bounding box center [31, 222] width 10 height 10
click at [34, 141] on div at bounding box center [31, 138] width 10 height 10
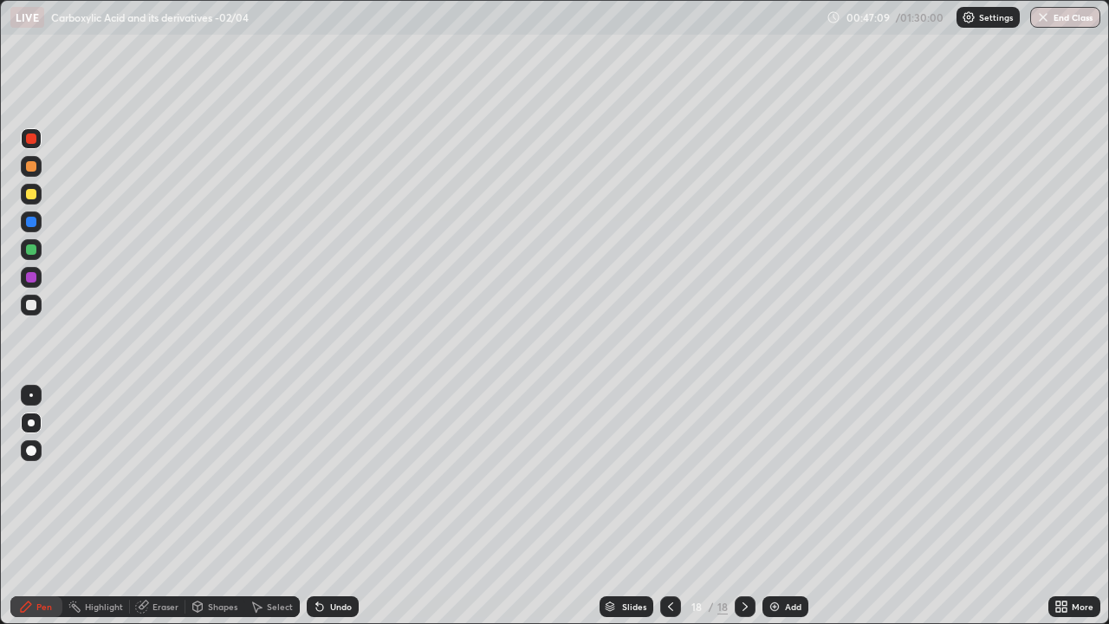
click at [36, 171] on div at bounding box center [31, 166] width 21 height 21
click at [31, 306] on div at bounding box center [31, 305] width 10 height 10
click at [33, 308] on div at bounding box center [31, 305] width 10 height 10
click at [35, 222] on div at bounding box center [31, 222] width 10 height 10
click at [335, 506] on div "Undo" at bounding box center [341, 606] width 22 height 9
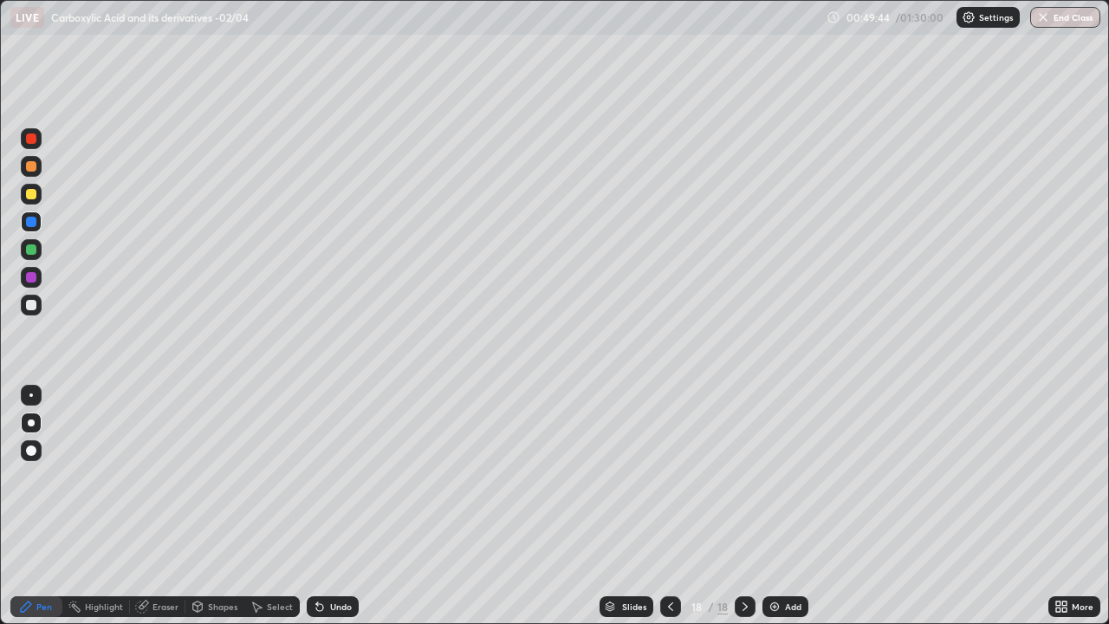
click at [338, 506] on div "Undo" at bounding box center [341, 606] width 22 height 9
click at [341, 506] on div "Undo" at bounding box center [333, 606] width 52 height 21
click at [32, 250] on div at bounding box center [31, 249] width 10 height 10
click at [795, 506] on div "Add" at bounding box center [786, 606] width 46 height 21
click at [32, 166] on div at bounding box center [31, 166] width 10 height 10
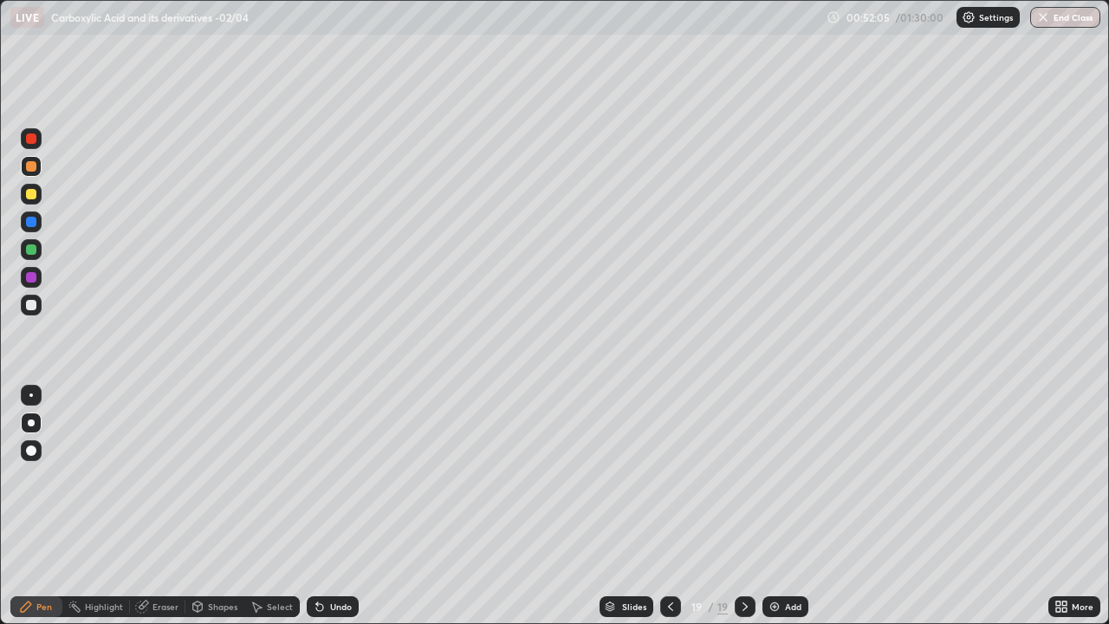
click at [32, 305] on div at bounding box center [31, 305] width 10 height 10
click at [38, 197] on div at bounding box center [31, 194] width 21 height 21
click at [37, 224] on div at bounding box center [31, 221] width 21 height 21
click at [33, 302] on div at bounding box center [31, 305] width 10 height 10
click at [35, 222] on div at bounding box center [31, 222] width 10 height 10
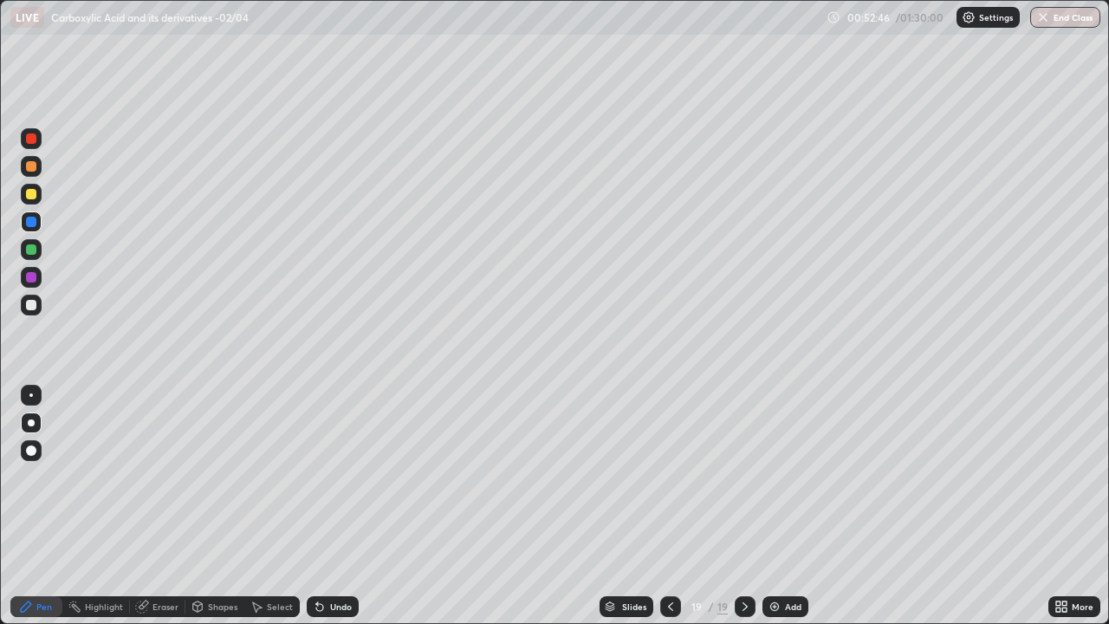
click at [35, 303] on div at bounding box center [31, 305] width 10 height 10
click at [179, 506] on div "Eraser" at bounding box center [157, 606] width 55 height 21
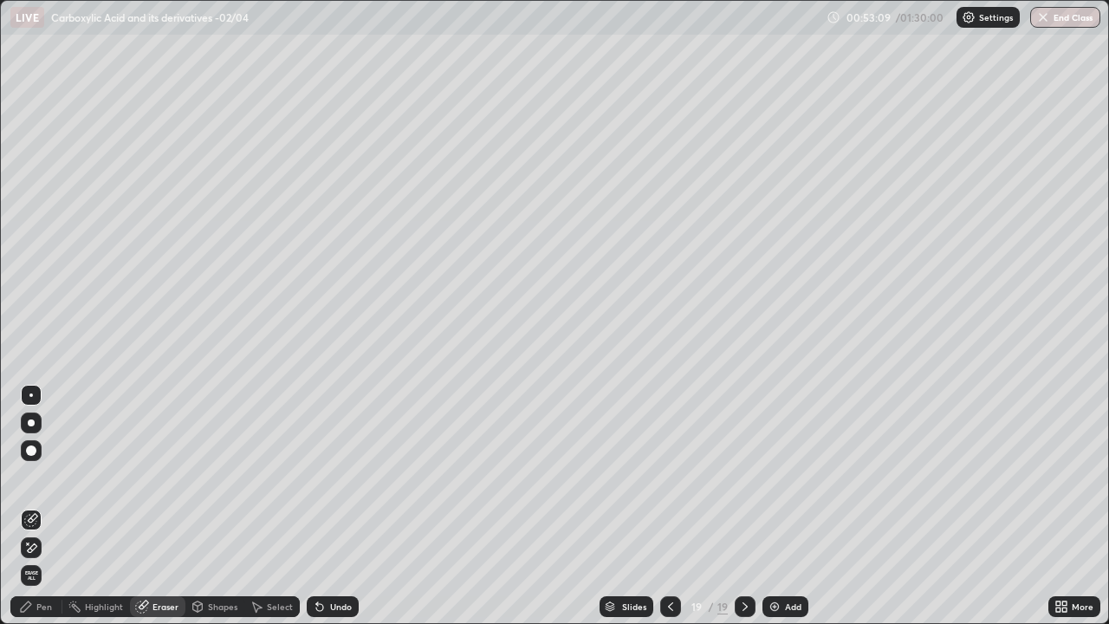
click at [47, 506] on div "Pen" at bounding box center [44, 606] width 16 height 9
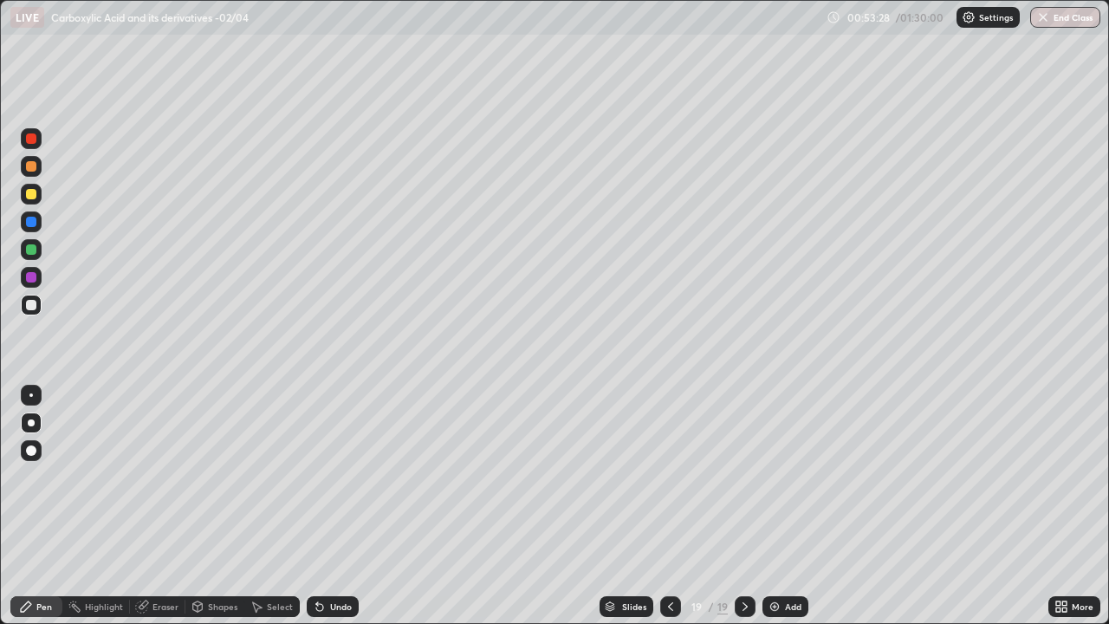
click at [171, 506] on div "Eraser" at bounding box center [157, 606] width 55 height 21
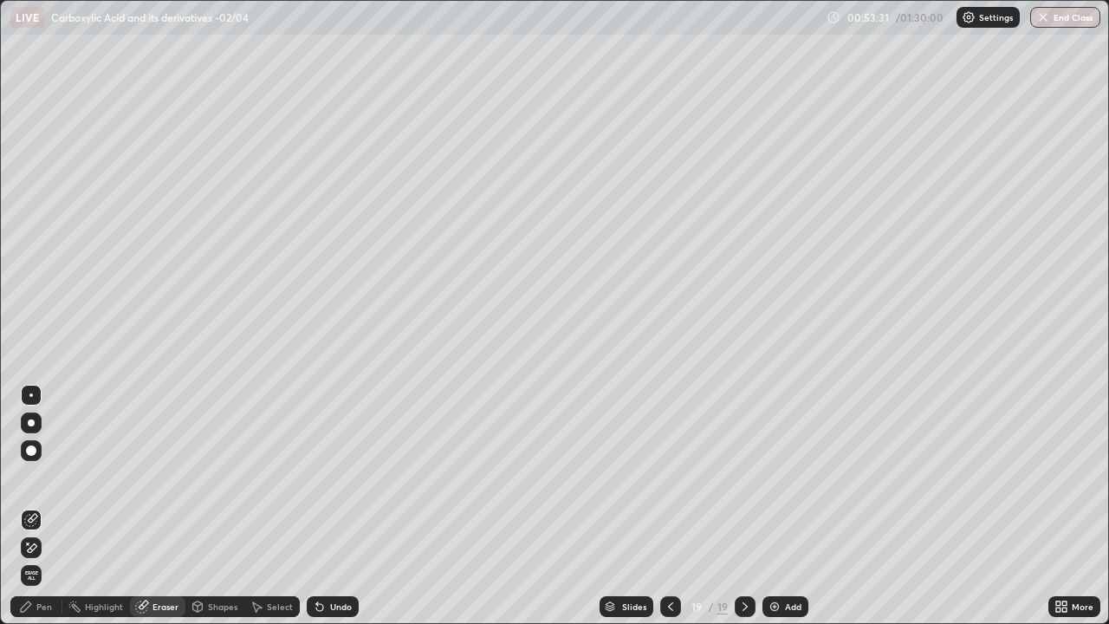
click at [49, 506] on div "Pen" at bounding box center [44, 606] width 16 height 9
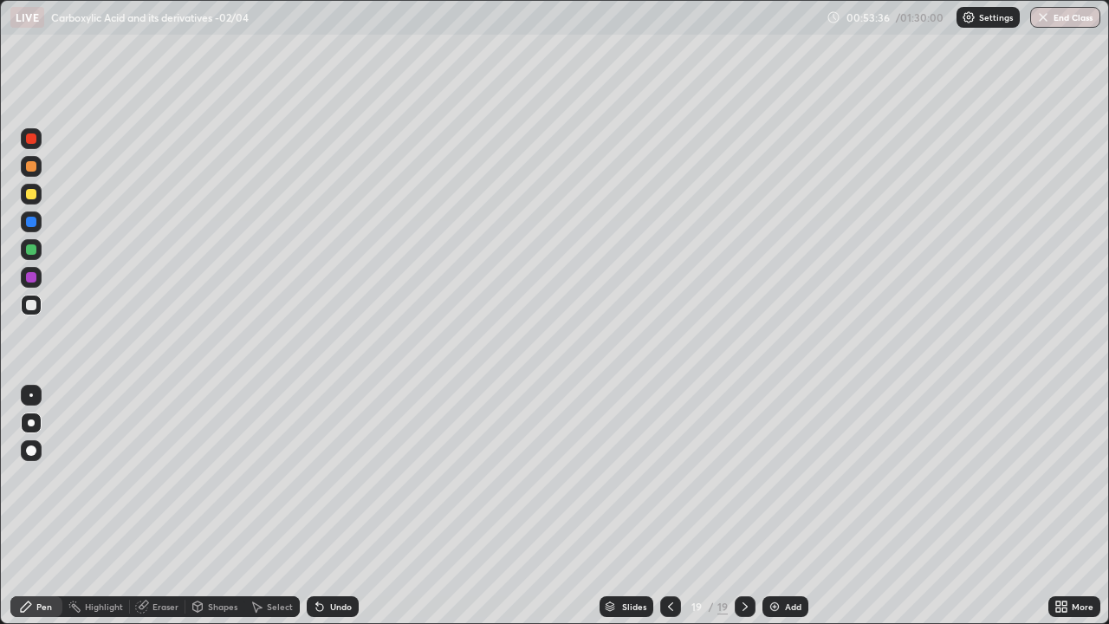
click at [346, 506] on div "Undo" at bounding box center [341, 606] width 22 height 9
click at [32, 280] on div at bounding box center [31, 277] width 10 height 10
click at [32, 222] on div at bounding box center [31, 222] width 10 height 10
click at [32, 305] on div at bounding box center [31, 305] width 10 height 10
click at [341, 506] on div "Undo" at bounding box center [333, 606] width 52 height 21
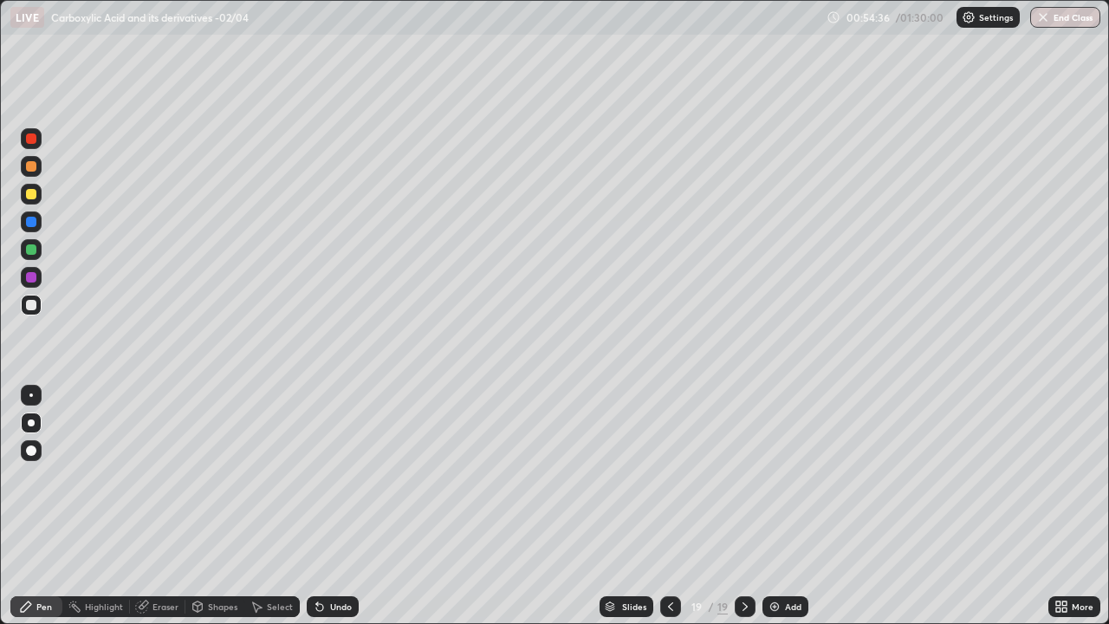
click at [340, 506] on div "Undo" at bounding box center [341, 606] width 22 height 9
click at [32, 277] on div at bounding box center [31, 277] width 10 height 10
click at [776, 506] on img at bounding box center [775, 607] width 14 height 14
click at [34, 166] on div at bounding box center [31, 166] width 10 height 10
click at [355, 506] on div "Undo" at bounding box center [333, 606] width 52 height 21
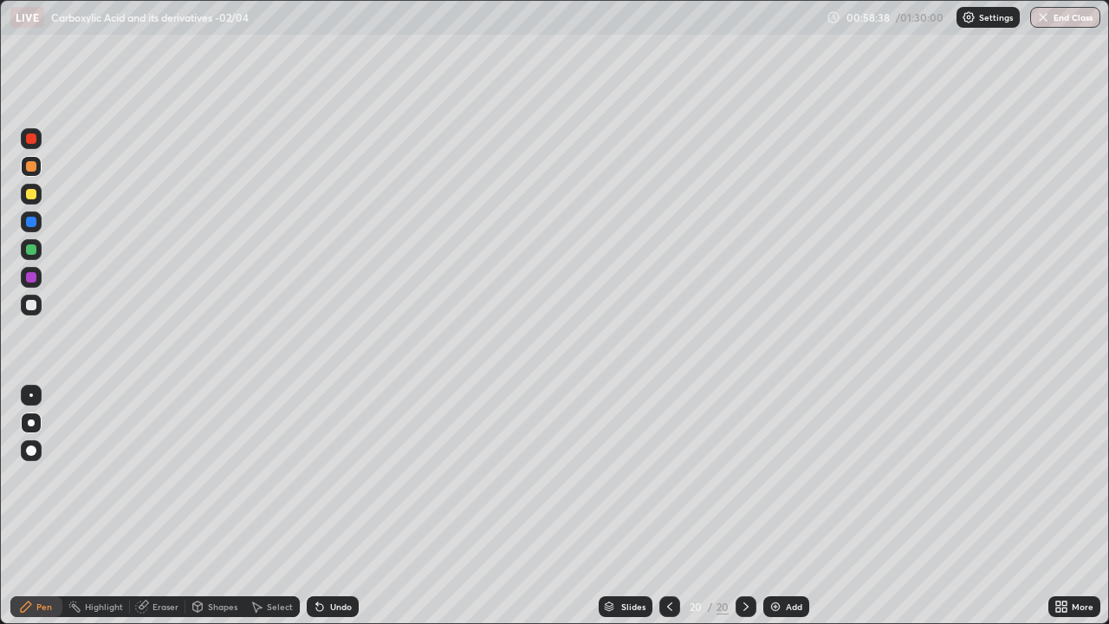
click at [348, 506] on div "Undo" at bounding box center [341, 606] width 22 height 9
click at [351, 506] on div "Undo" at bounding box center [333, 606] width 52 height 21
click at [230, 506] on div "Shapes" at bounding box center [214, 606] width 59 height 21
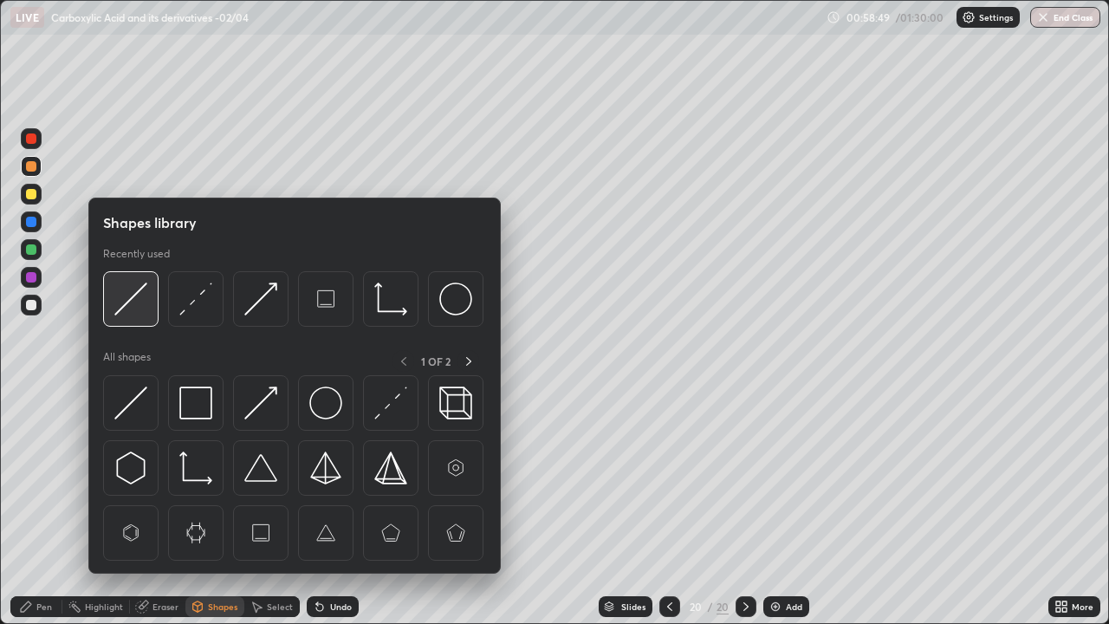
click at [146, 308] on img at bounding box center [130, 298] width 33 height 33
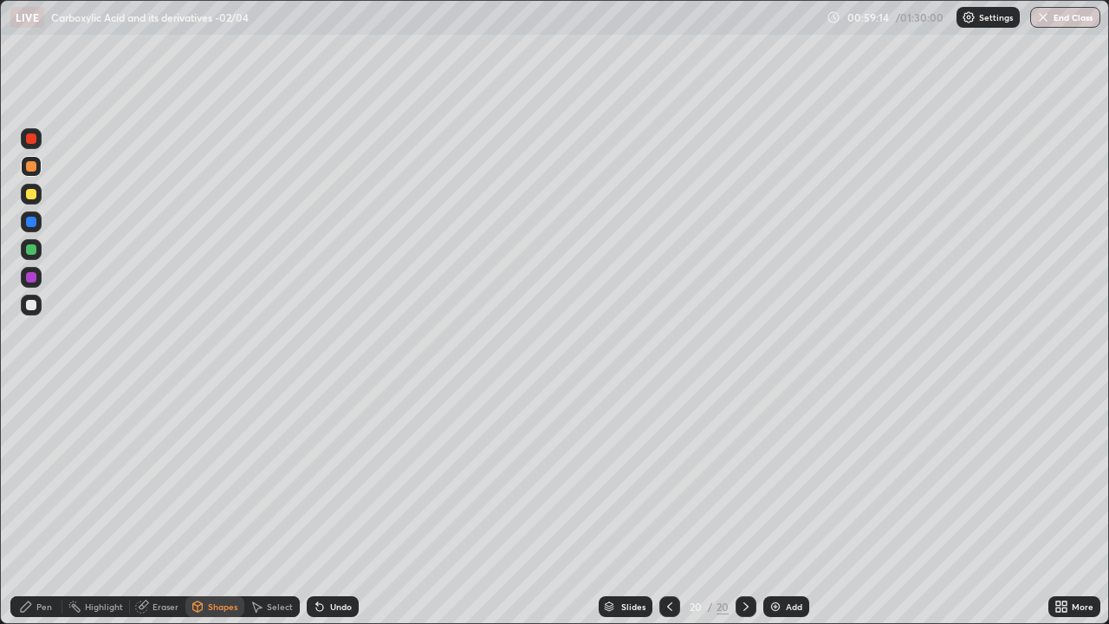
click at [794, 506] on div "Add" at bounding box center [786, 606] width 46 height 21
click at [669, 506] on icon at bounding box center [671, 607] width 14 height 14
click at [347, 506] on div "Undo" at bounding box center [341, 606] width 22 height 9
click at [342, 506] on div "Undo" at bounding box center [341, 606] width 22 height 9
click at [32, 309] on div at bounding box center [31, 305] width 10 height 10
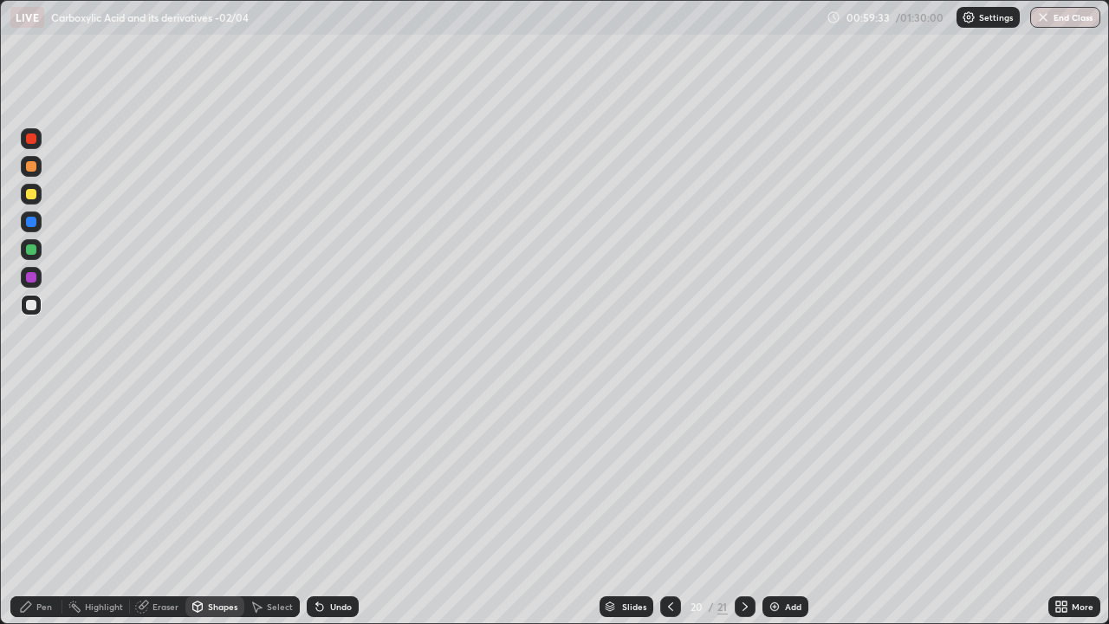
click at [49, 506] on div "Pen" at bounding box center [44, 606] width 16 height 9
click at [31, 395] on div at bounding box center [30, 394] width 3 height 3
click at [32, 226] on div at bounding box center [31, 222] width 10 height 10
click at [33, 138] on div at bounding box center [31, 138] width 10 height 10
click at [35, 197] on div at bounding box center [31, 194] width 10 height 10
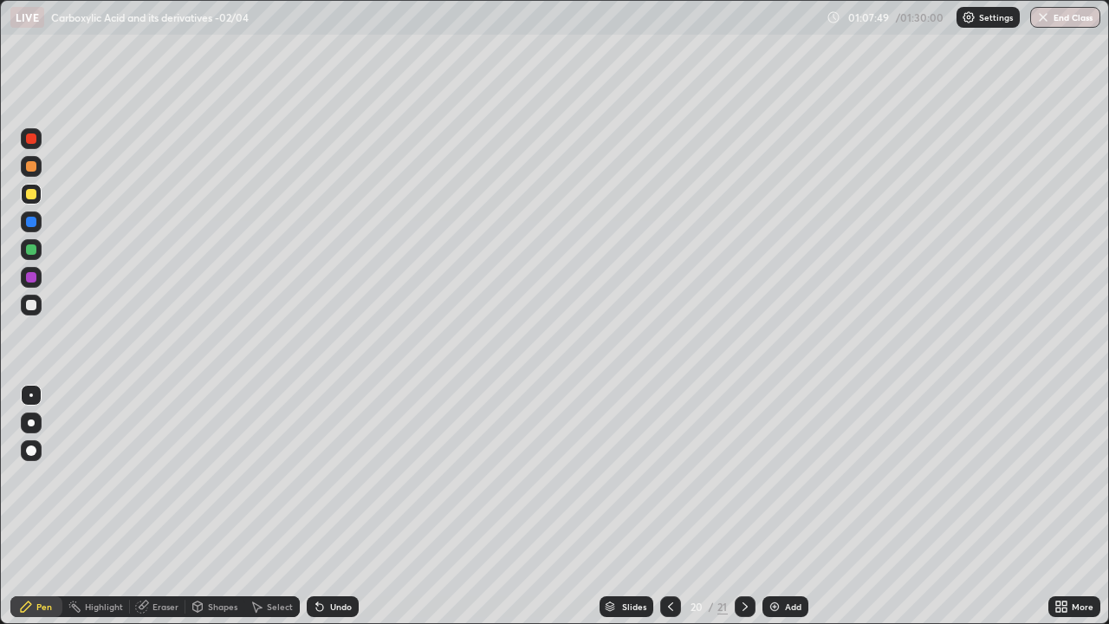
click at [1091, 506] on div "More" at bounding box center [1083, 606] width 22 height 9
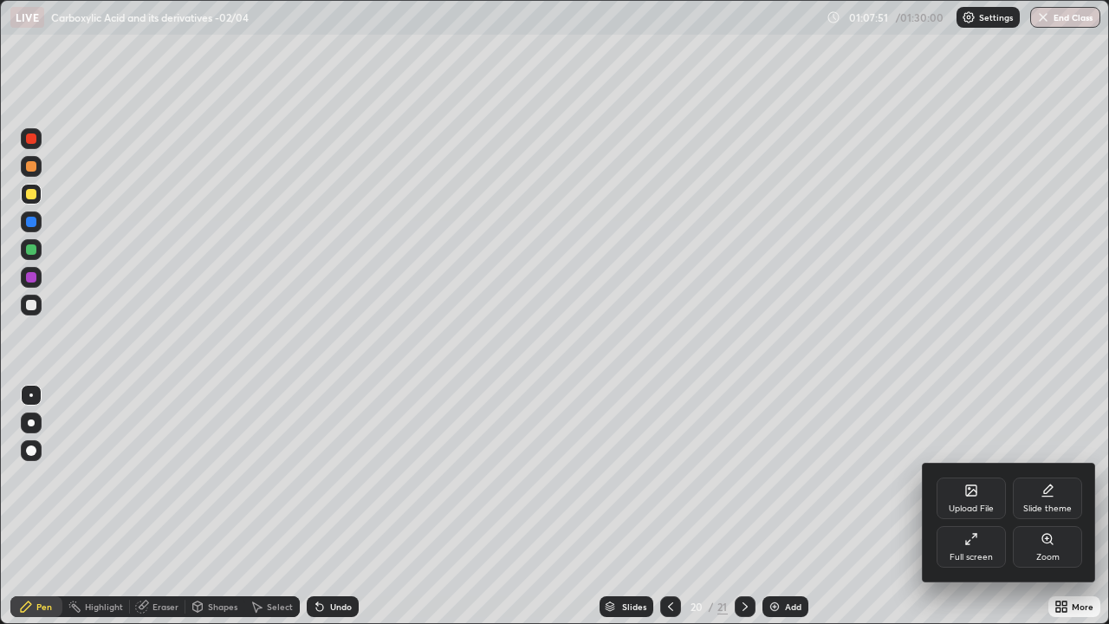
click at [970, 494] on icon at bounding box center [972, 493] width 10 height 6
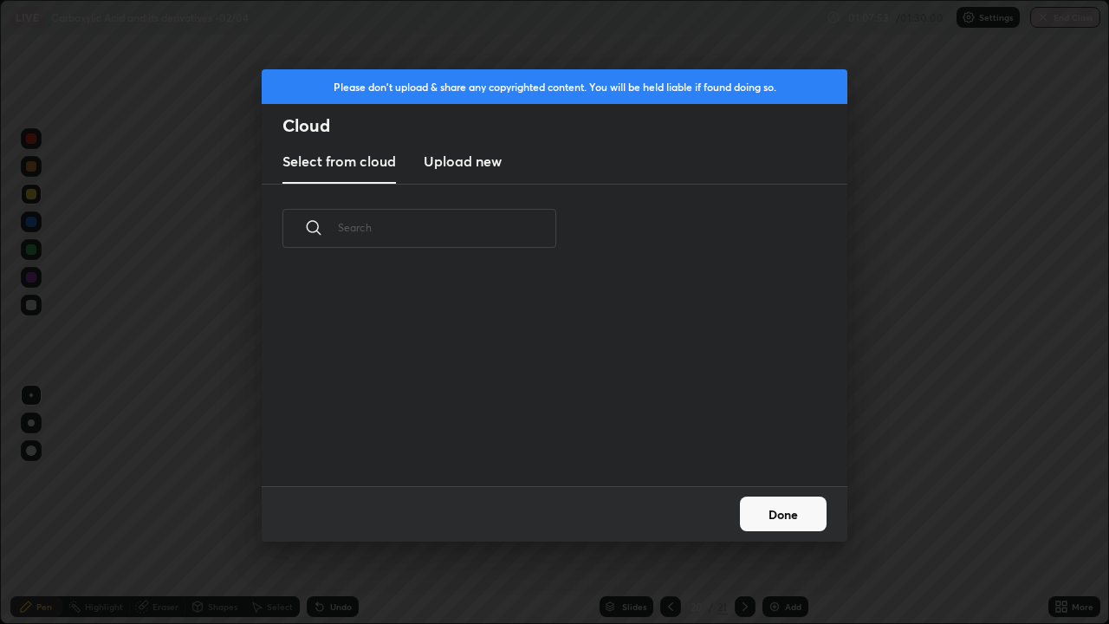
click at [476, 160] on h3 "Upload new" at bounding box center [463, 161] width 78 height 21
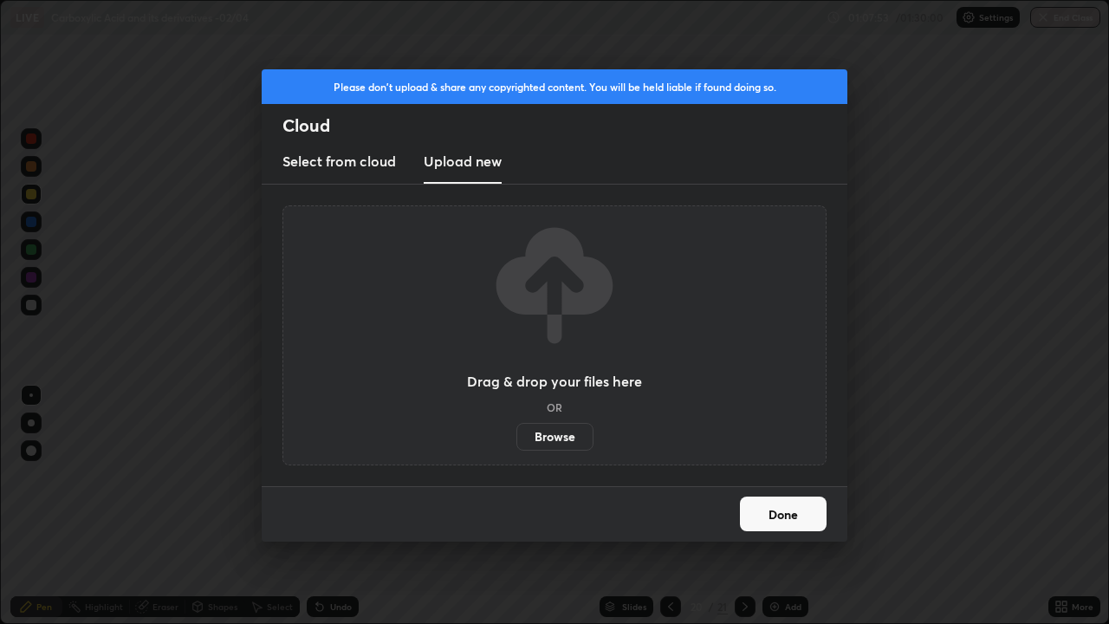
click at [557, 441] on label "Browse" at bounding box center [554, 437] width 77 height 28
click at [516, 441] on input "Browse" at bounding box center [516, 437] width 0 height 28
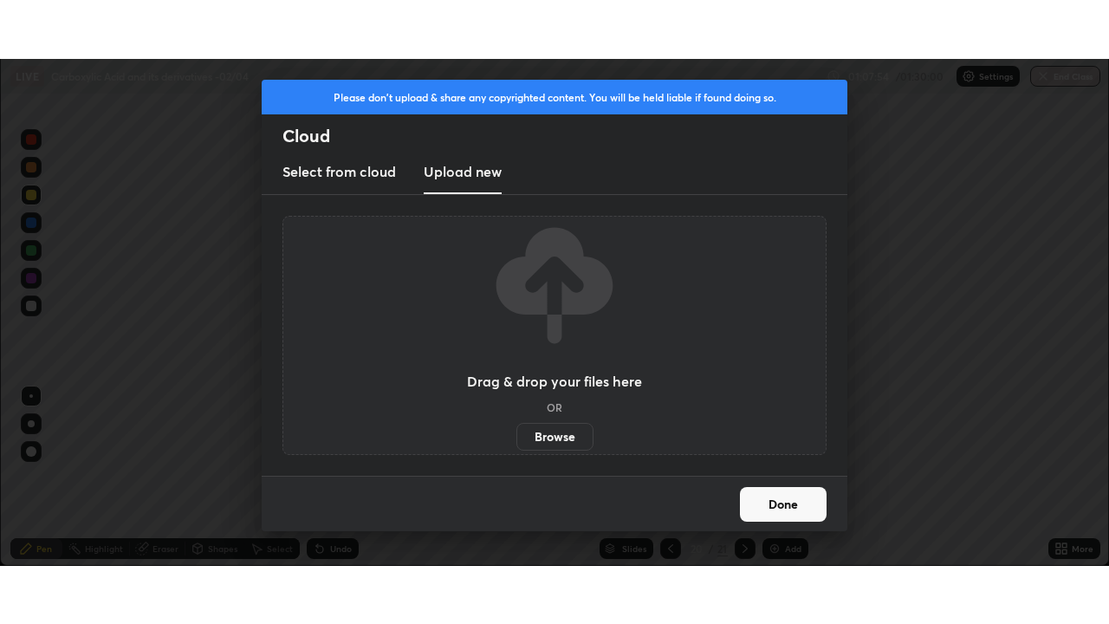
scroll to position [86146, 85544]
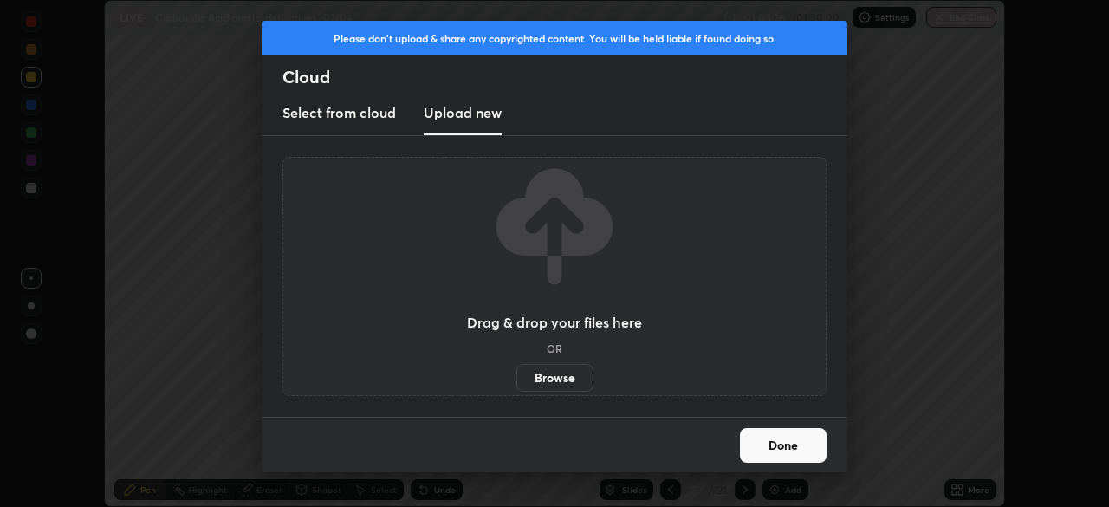
click at [789, 443] on button "Done" at bounding box center [783, 445] width 87 height 35
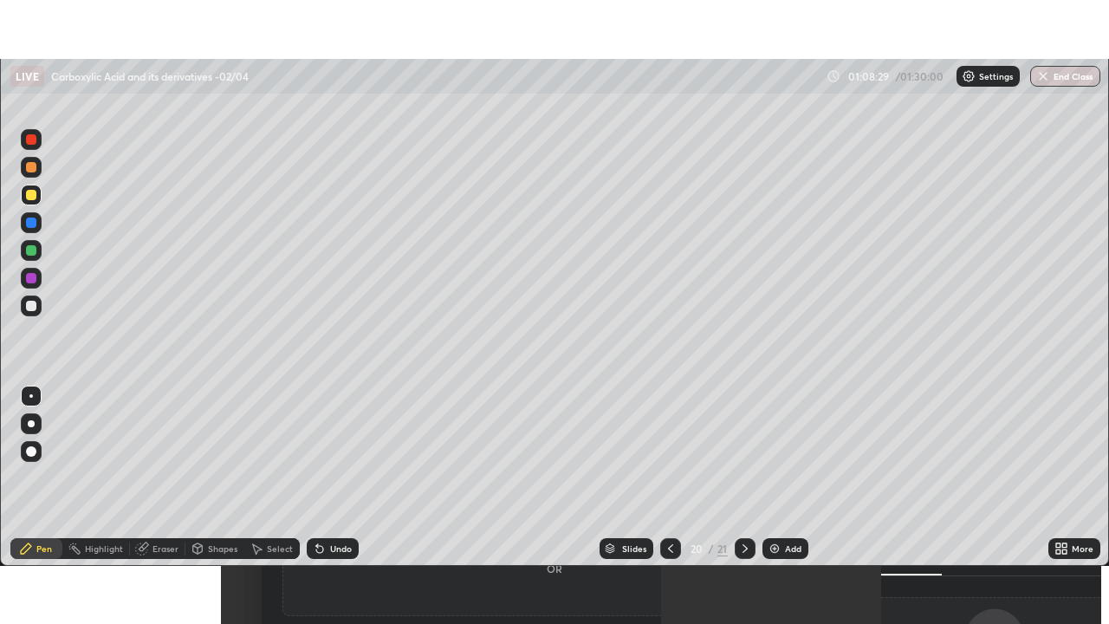
scroll to position [624, 1109]
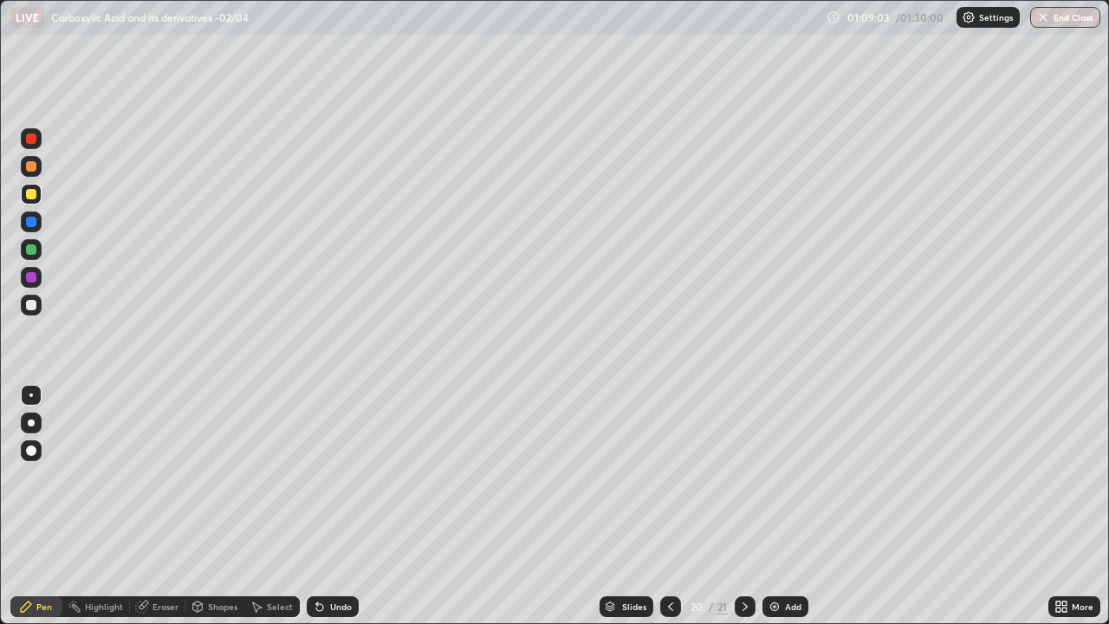
click at [669, 506] on icon at bounding box center [671, 607] width 14 height 14
click at [671, 506] on icon at bounding box center [670, 606] width 5 height 9
click at [671, 506] on icon at bounding box center [671, 607] width 14 height 14
click at [667, 506] on icon at bounding box center [671, 607] width 14 height 14
click at [669, 506] on icon at bounding box center [671, 607] width 14 height 14
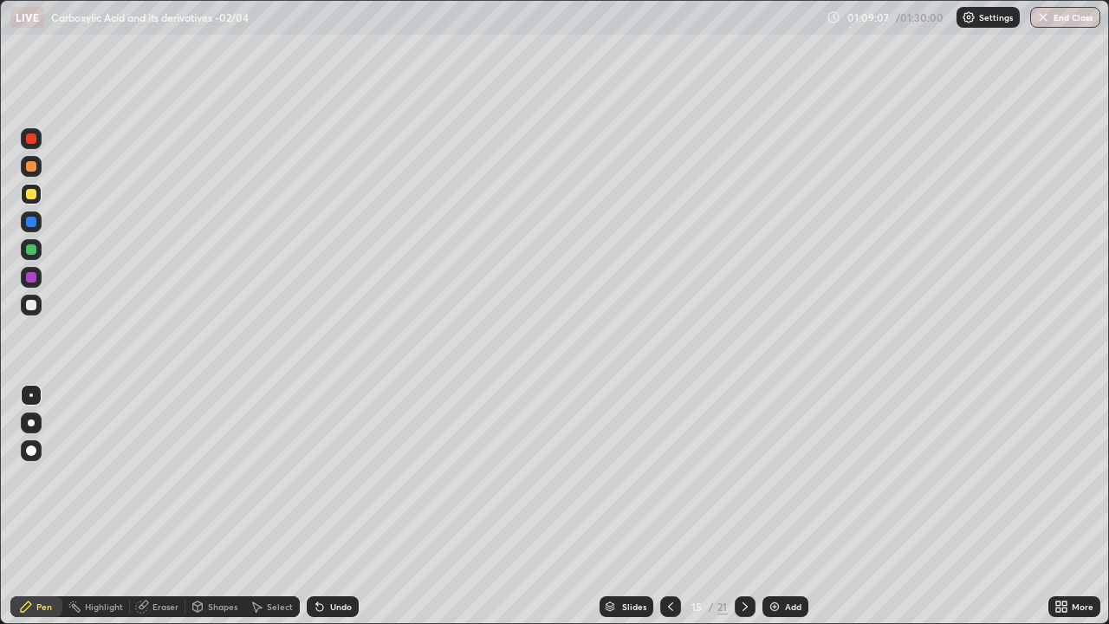
click at [669, 506] on icon at bounding box center [671, 607] width 14 height 14
click at [665, 506] on div at bounding box center [670, 606] width 21 height 21
click at [669, 506] on icon at bounding box center [671, 607] width 14 height 14
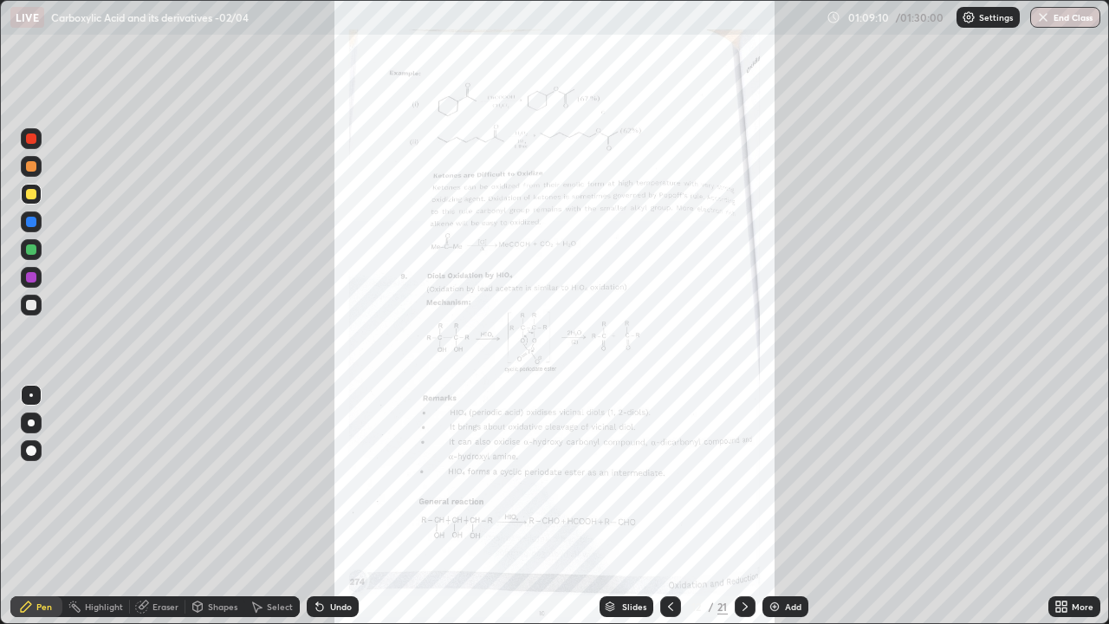
click at [671, 506] on icon at bounding box center [670, 606] width 5 height 9
click at [670, 506] on icon at bounding box center [671, 607] width 14 height 14
click at [668, 506] on icon at bounding box center [671, 607] width 14 height 14
click at [669, 506] on icon at bounding box center [671, 607] width 14 height 14
click at [672, 506] on div at bounding box center [670, 606] width 21 height 21
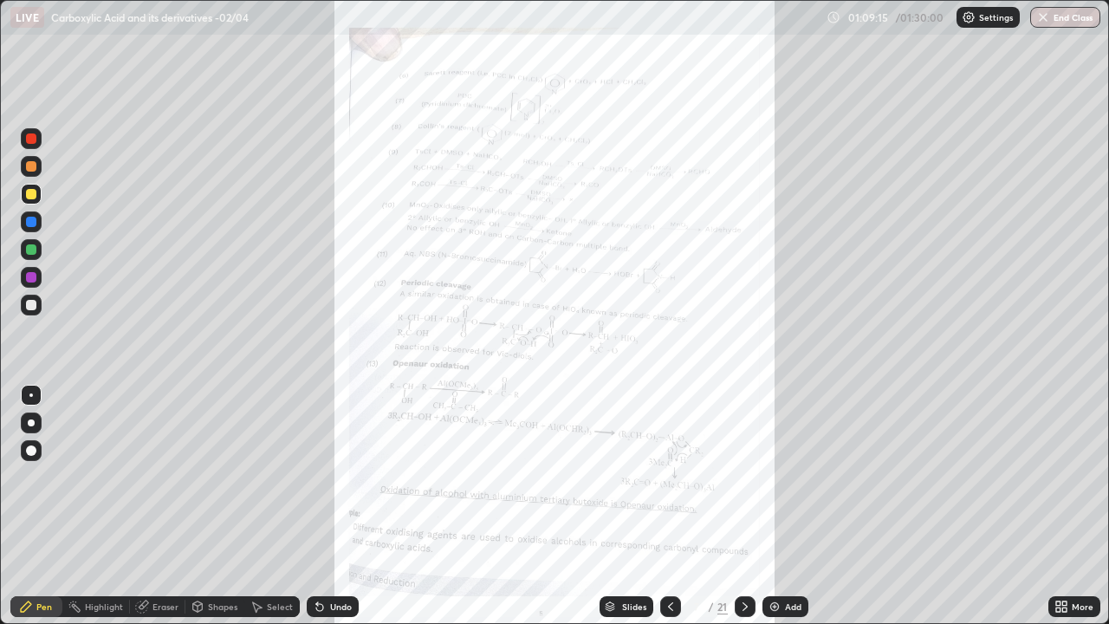
click at [671, 506] on icon at bounding box center [670, 606] width 5 height 9
click at [669, 506] on icon at bounding box center [671, 607] width 14 height 14
click at [671, 506] on icon at bounding box center [671, 607] width 14 height 14
click at [670, 506] on icon at bounding box center [671, 607] width 14 height 14
click at [32, 224] on div at bounding box center [31, 222] width 10 height 10
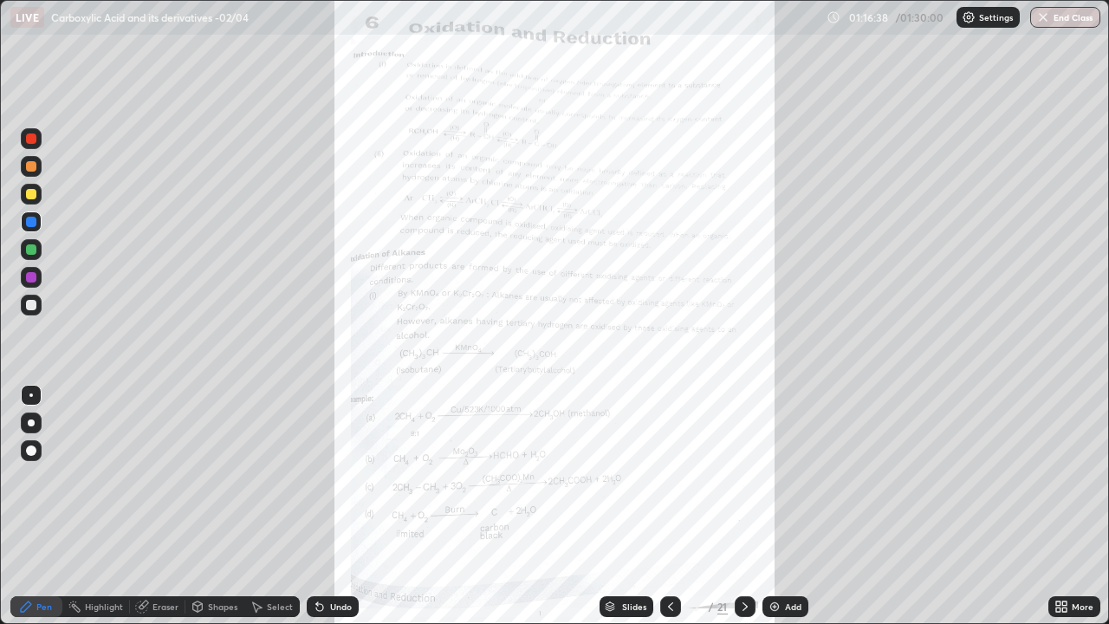
click at [743, 506] on icon at bounding box center [745, 607] width 14 height 14
click at [344, 506] on div "Undo" at bounding box center [333, 606] width 52 height 21
click at [1079, 506] on div "More" at bounding box center [1083, 606] width 22 height 9
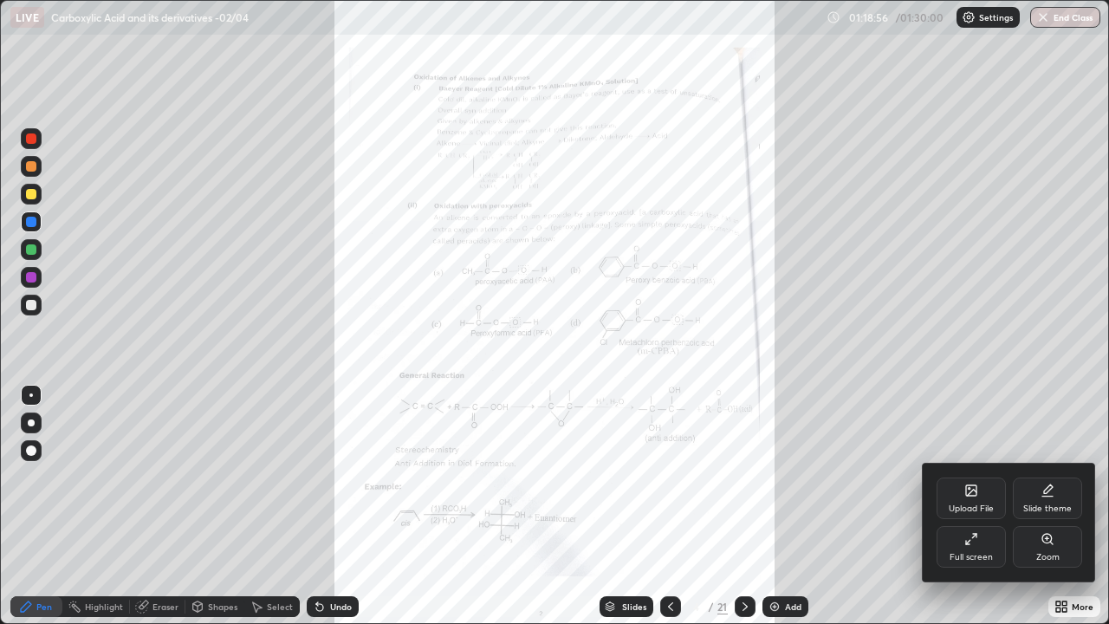
click at [1052, 506] on icon at bounding box center [1048, 539] width 14 height 14
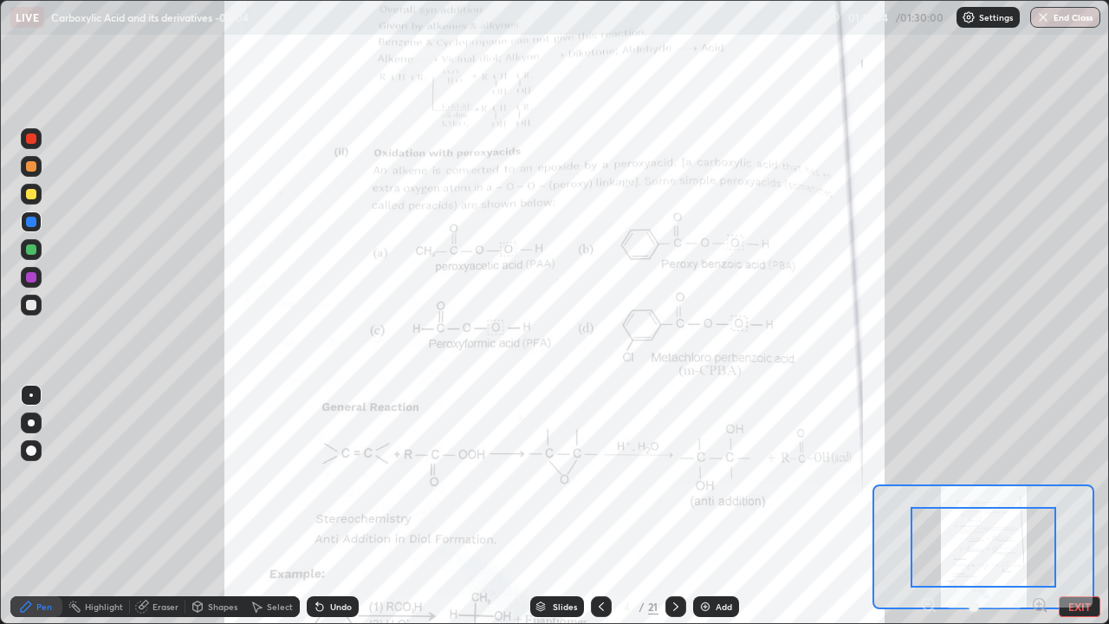
click at [1038, 506] on icon at bounding box center [1039, 604] width 4 height 0
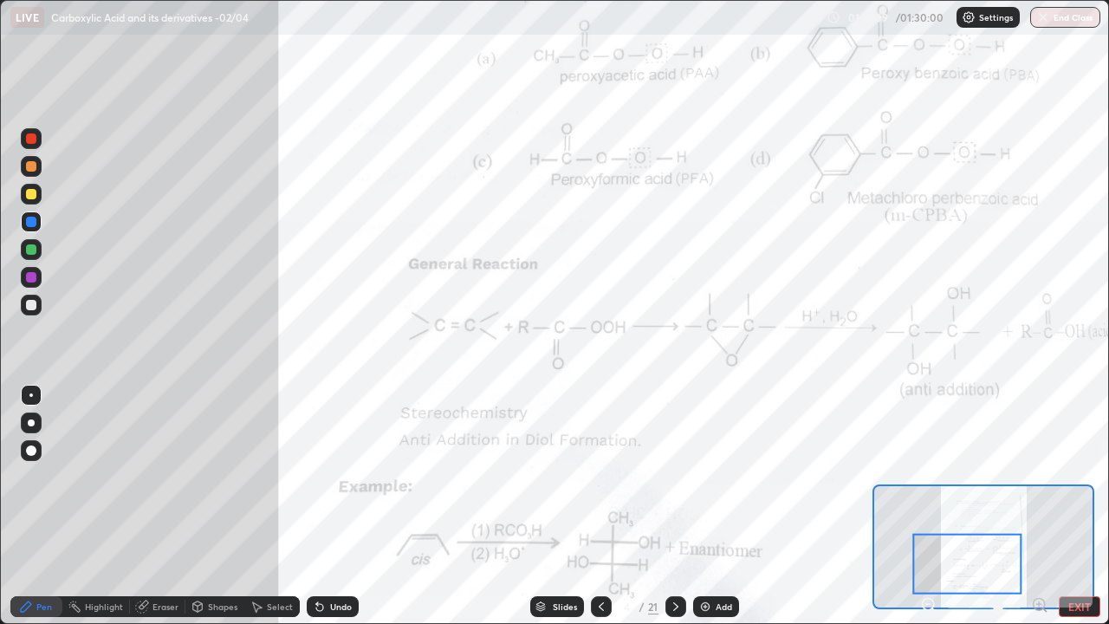
click at [1087, 506] on button "EXIT" at bounding box center [1080, 606] width 42 height 21
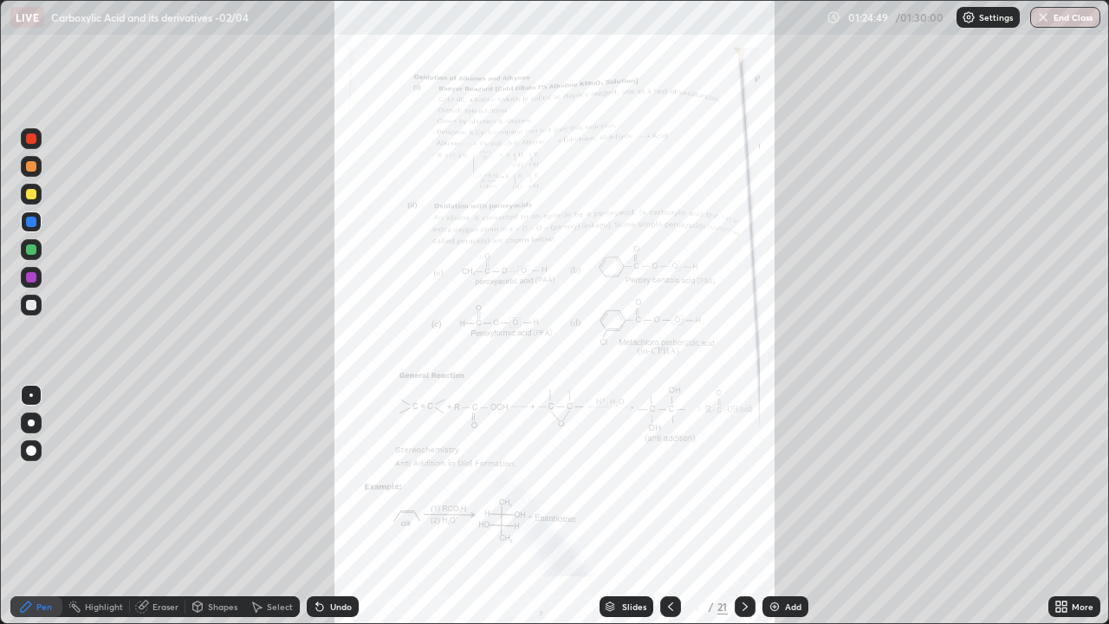
click at [1074, 23] on button "End Class" at bounding box center [1065, 17] width 70 height 21
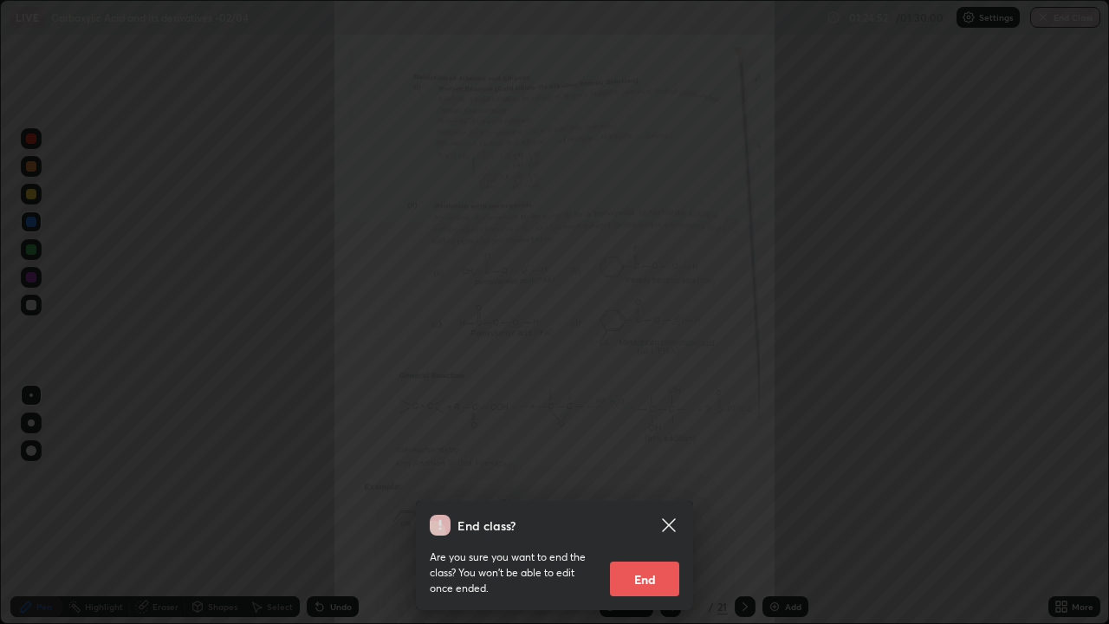
click at [659, 506] on button "End" at bounding box center [644, 579] width 69 height 35
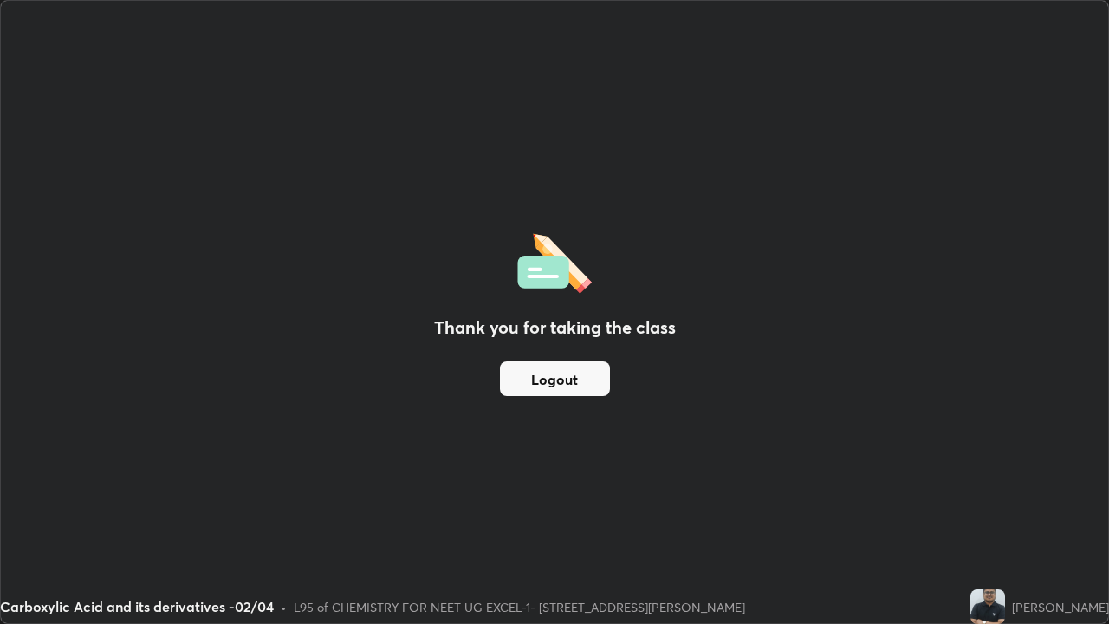
click at [556, 373] on button "Logout" at bounding box center [555, 378] width 110 height 35
